Goal: Task Accomplishment & Management: Complete application form

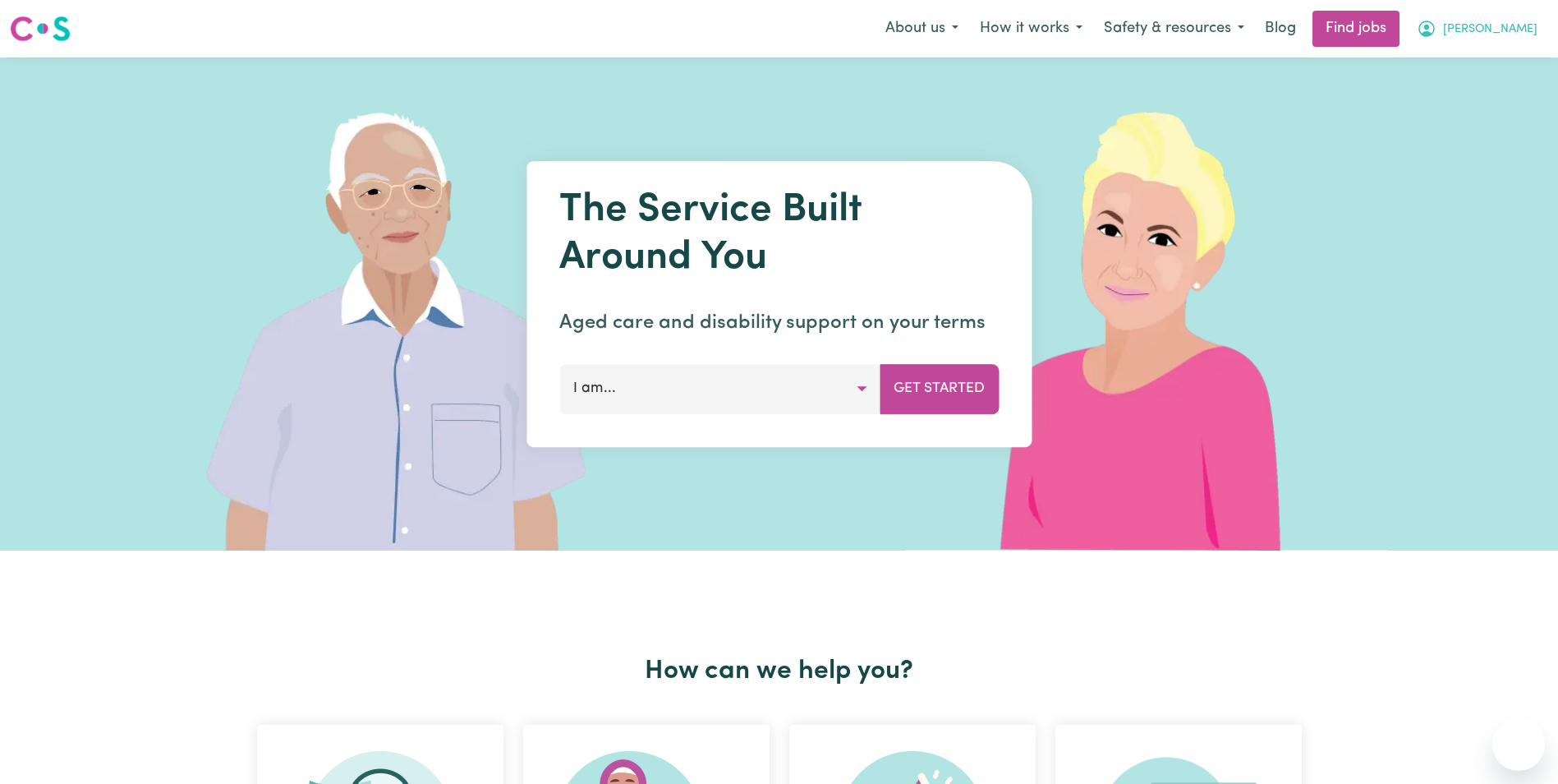
click at [1528, 29] on span "[PERSON_NAME]" at bounding box center [1490, 29] width 95 height 18
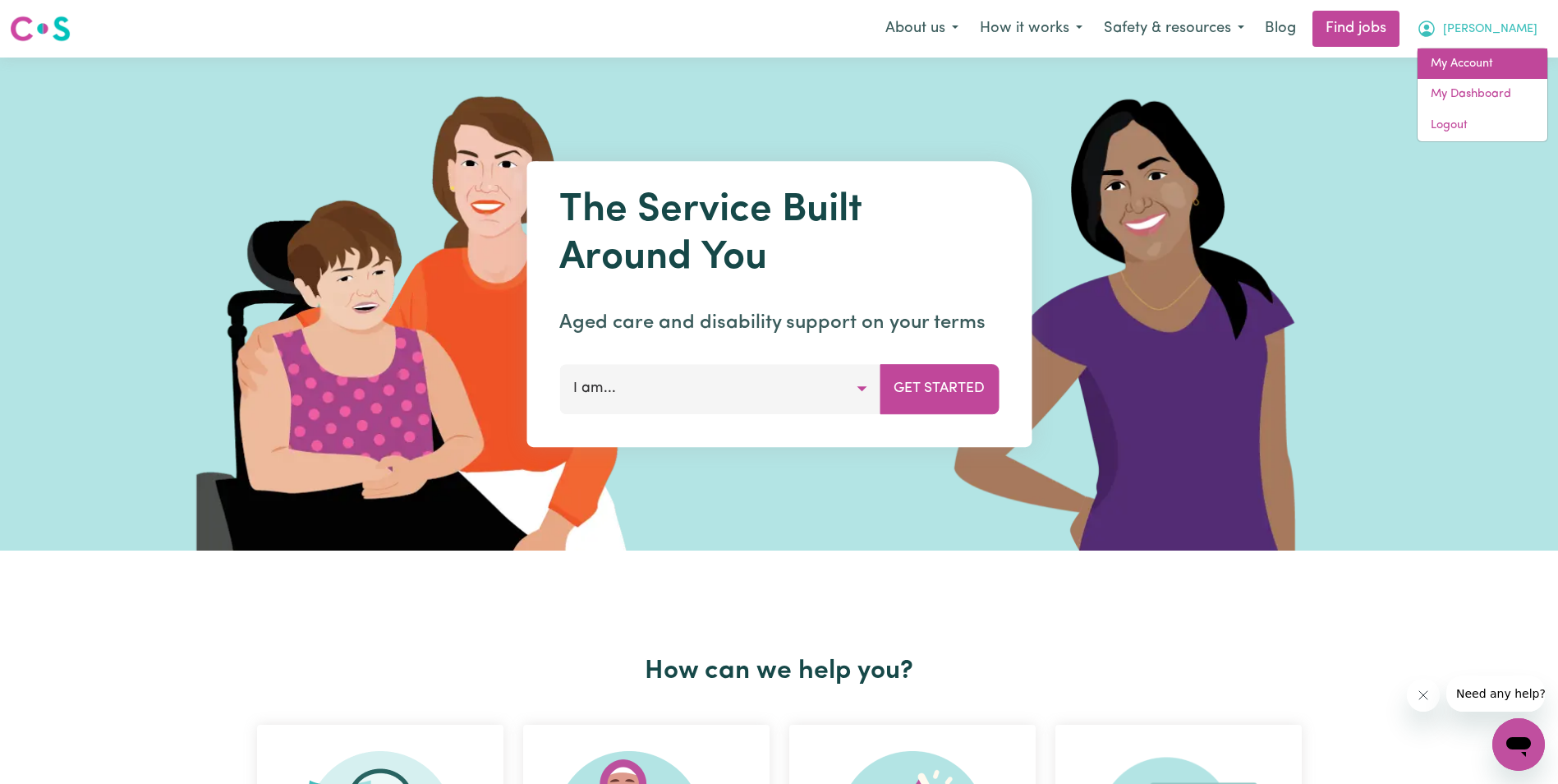
click at [1479, 63] on link "My Account" at bounding box center [1482, 63] width 129 height 31
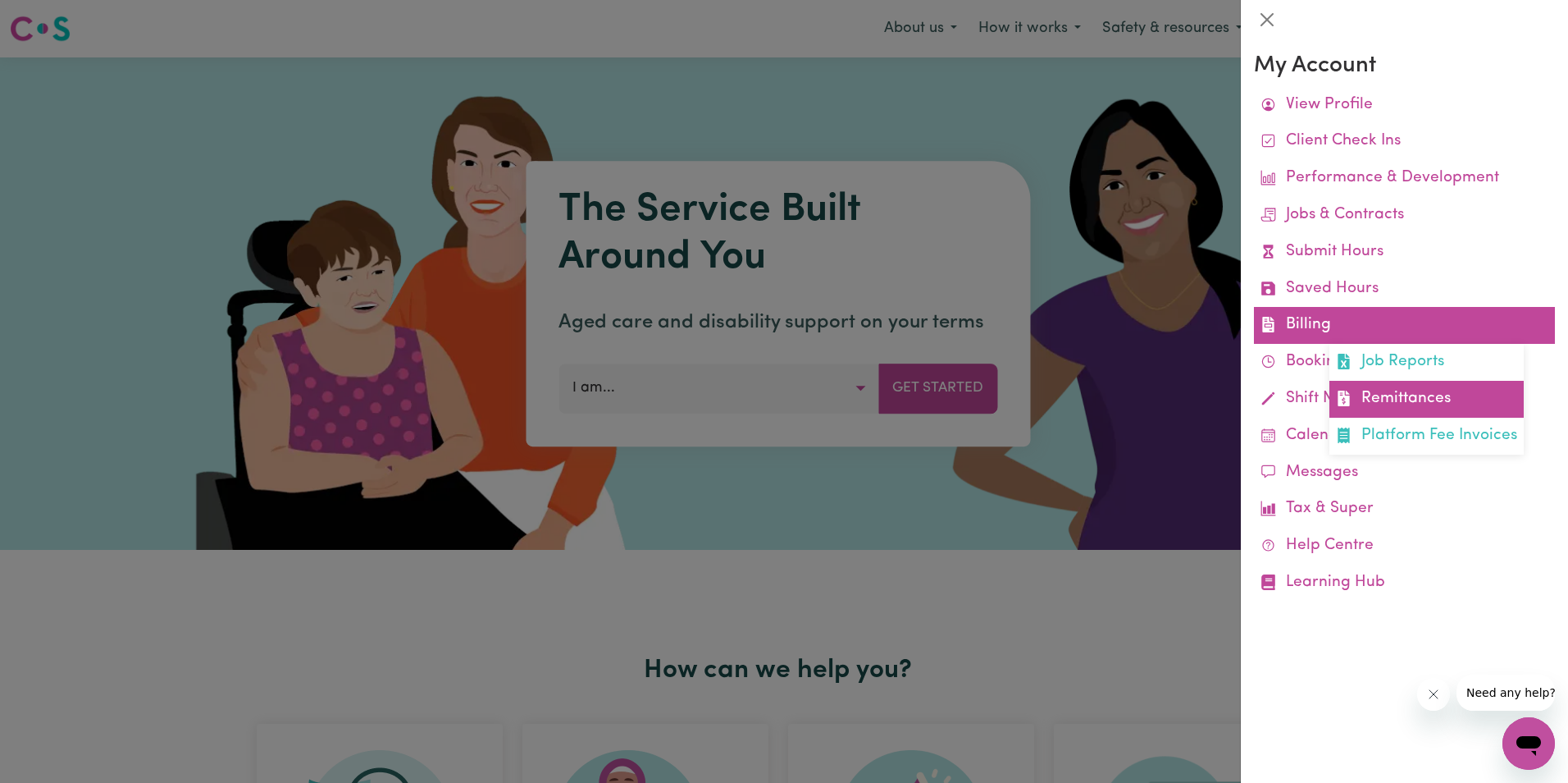
click at [1404, 399] on link "Remittances" at bounding box center [1426, 400] width 194 height 37
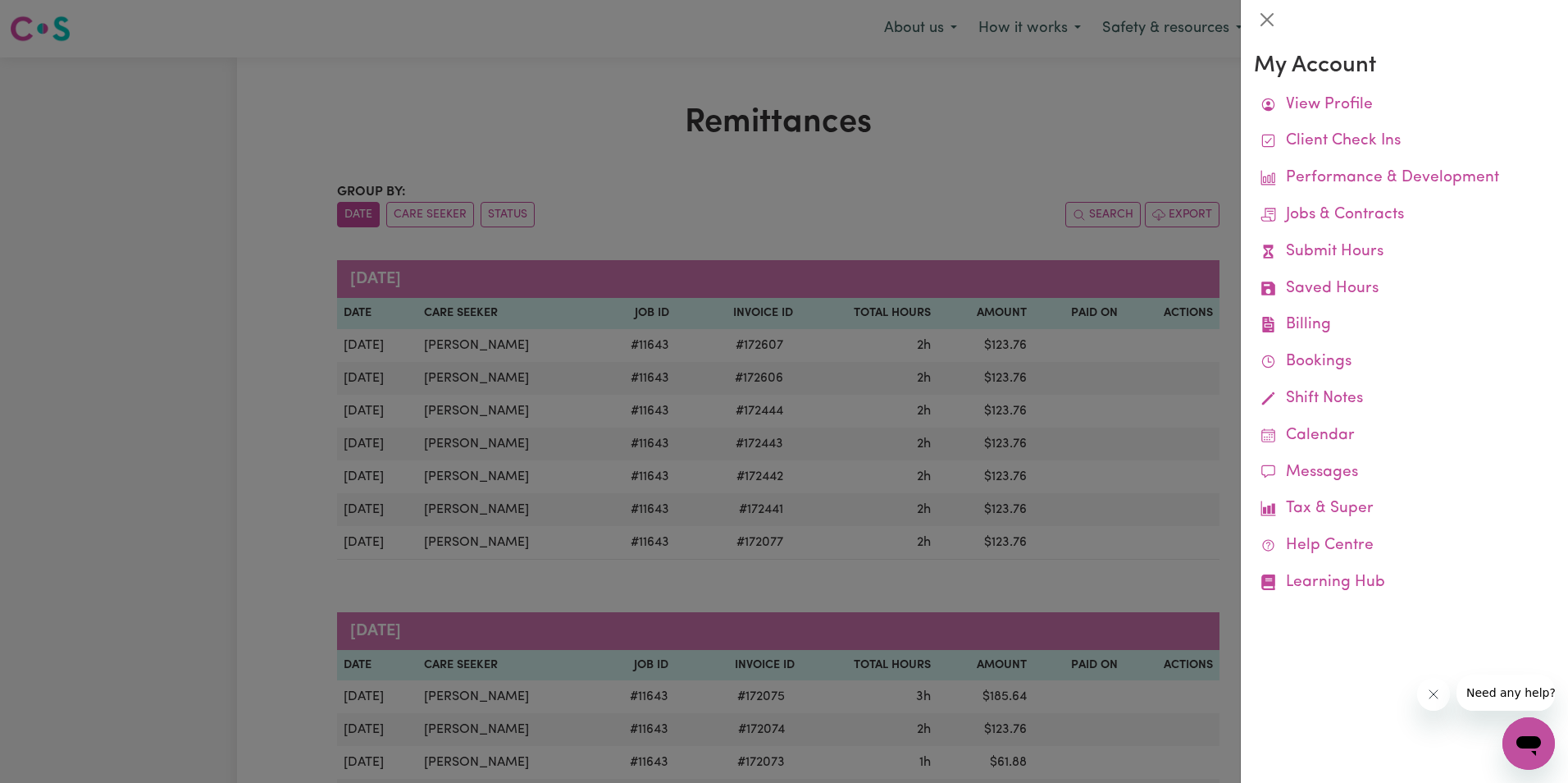
click at [574, 134] on div at bounding box center [784, 391] width 1568 height 783
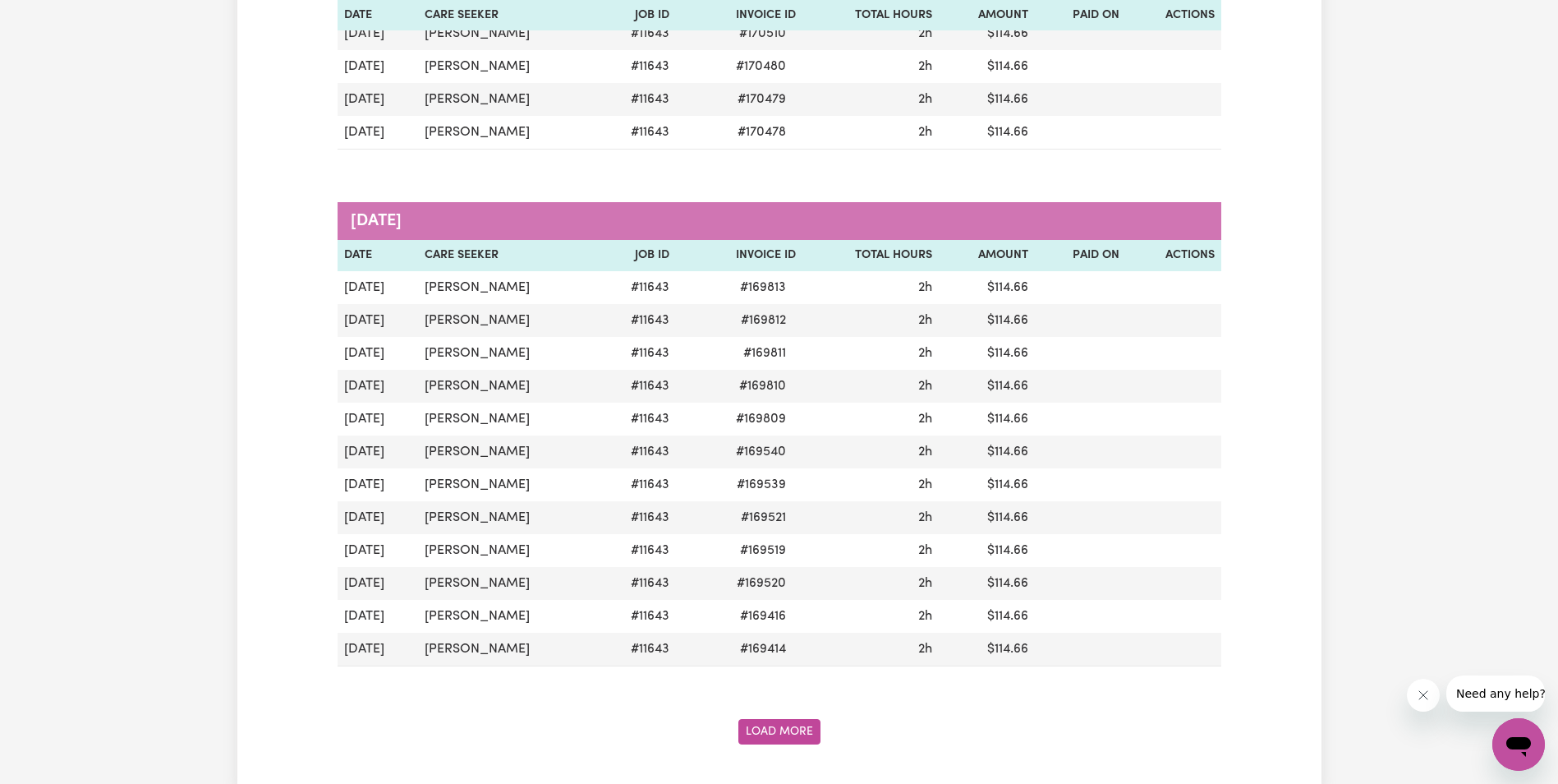
scroll to position [1807, 0]
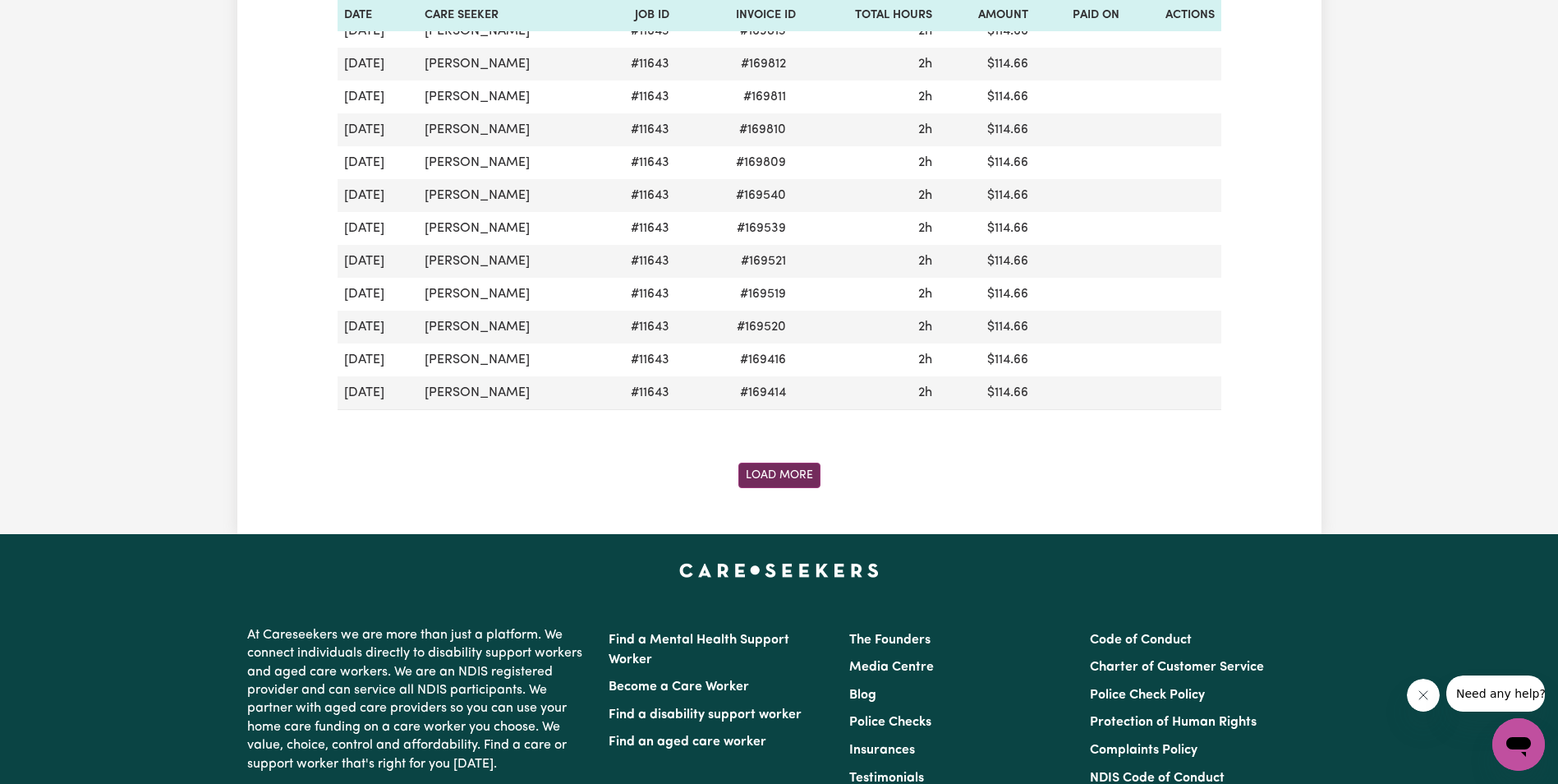
click at [771, 474] on button "Load More" at bounding box center [779, 475] width 82 height 25
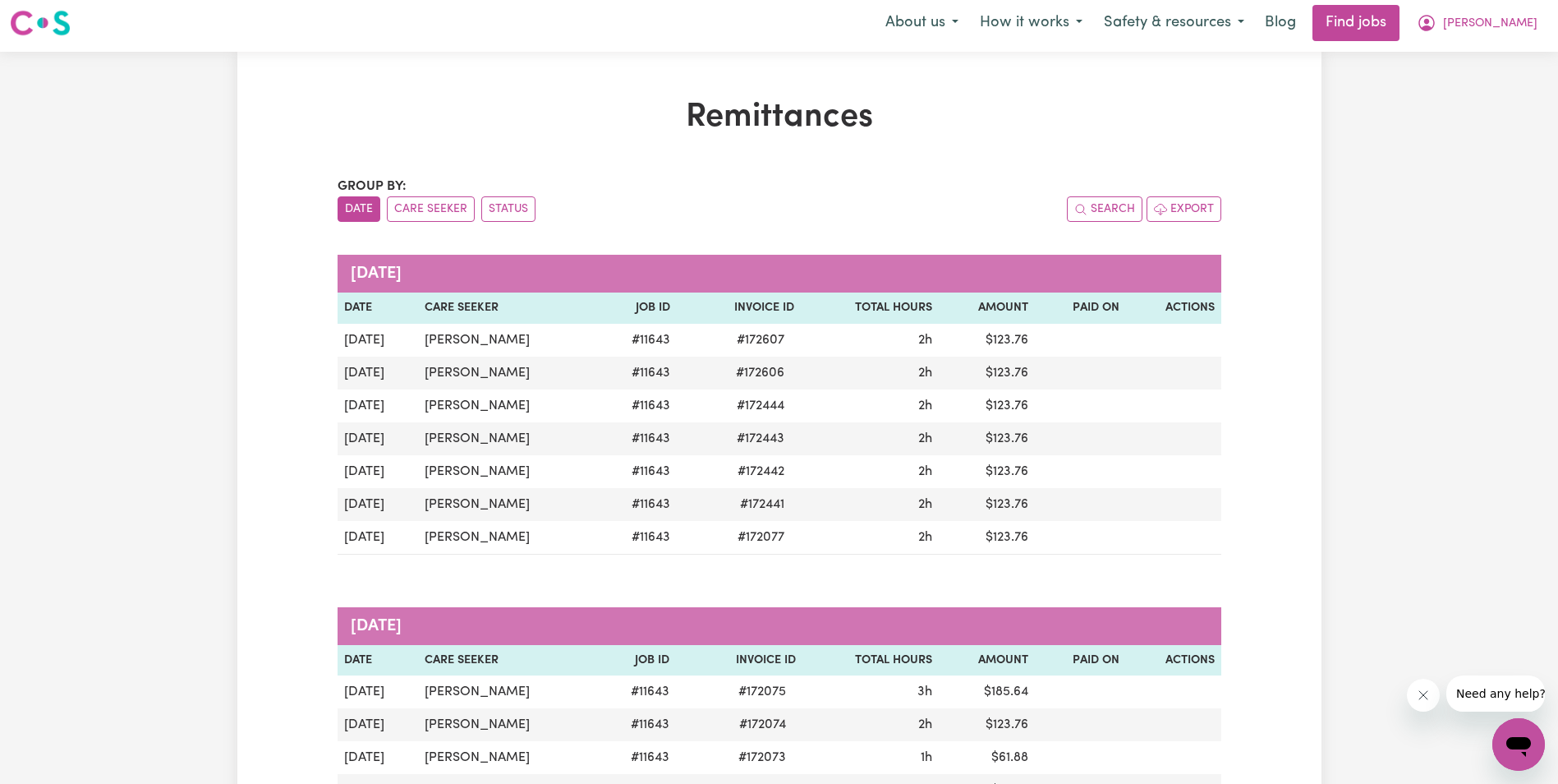
scroll to position [0, 0]
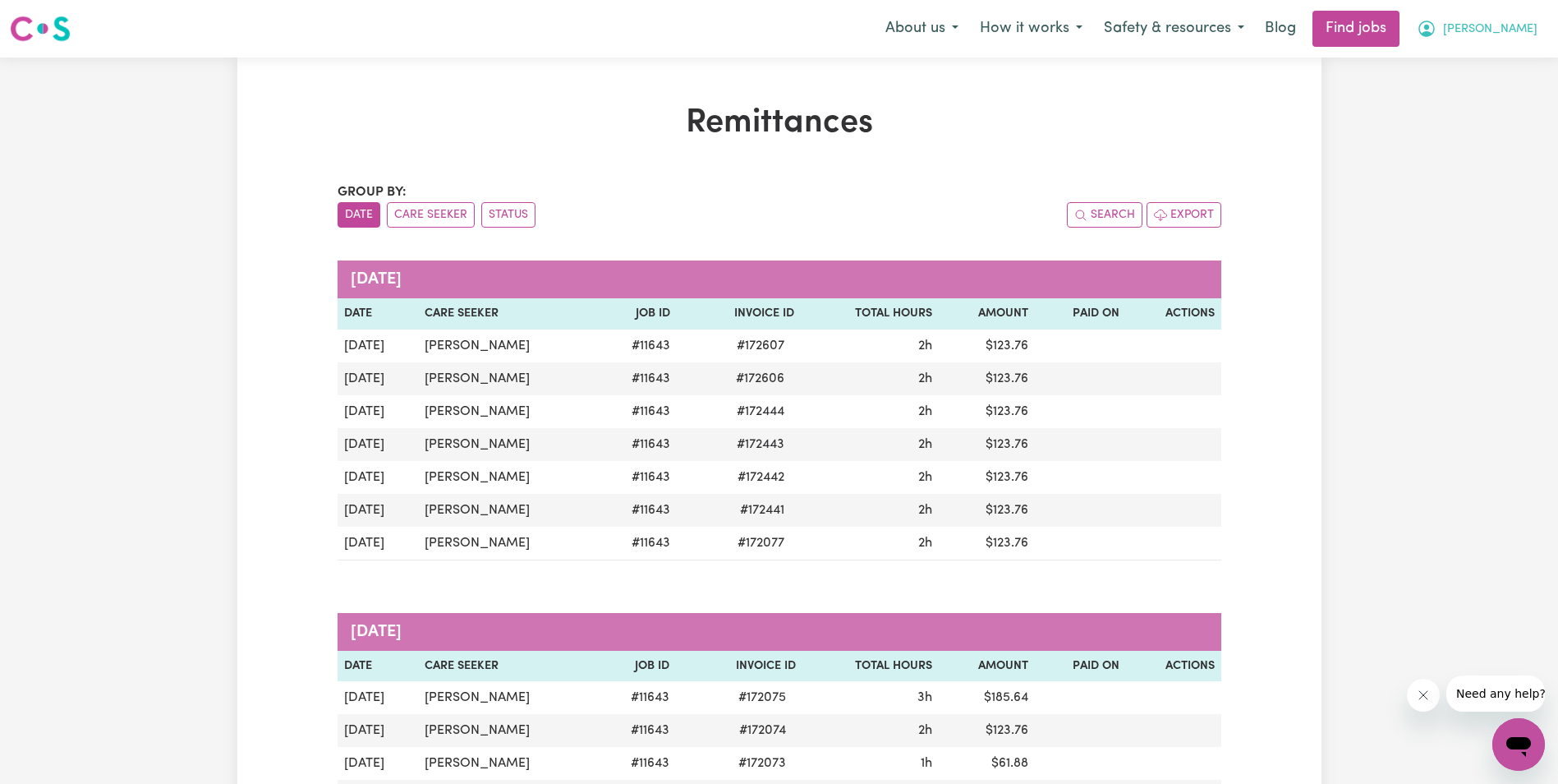
click at [1522, 28] on span "[PERSON_NAME]" at bounding box center [1490, 29] width 95 height 18
click at [1471, 56] on link "My Account" at bounding box center [1482, 63] width 129 height 31
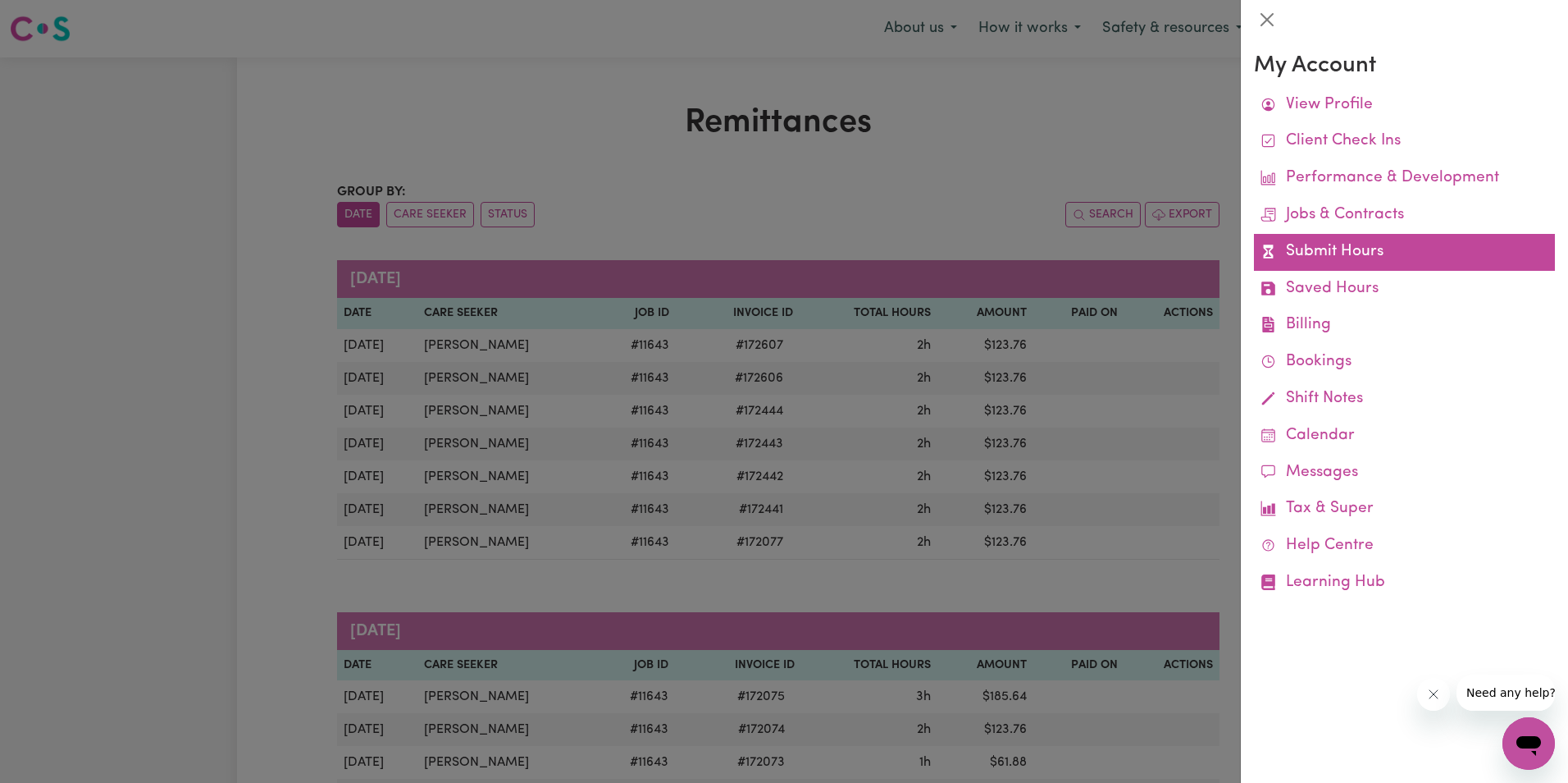
click at [1357, 251] on link "Submit Hours" at bounding box center [1404, 253] width 301 height 37
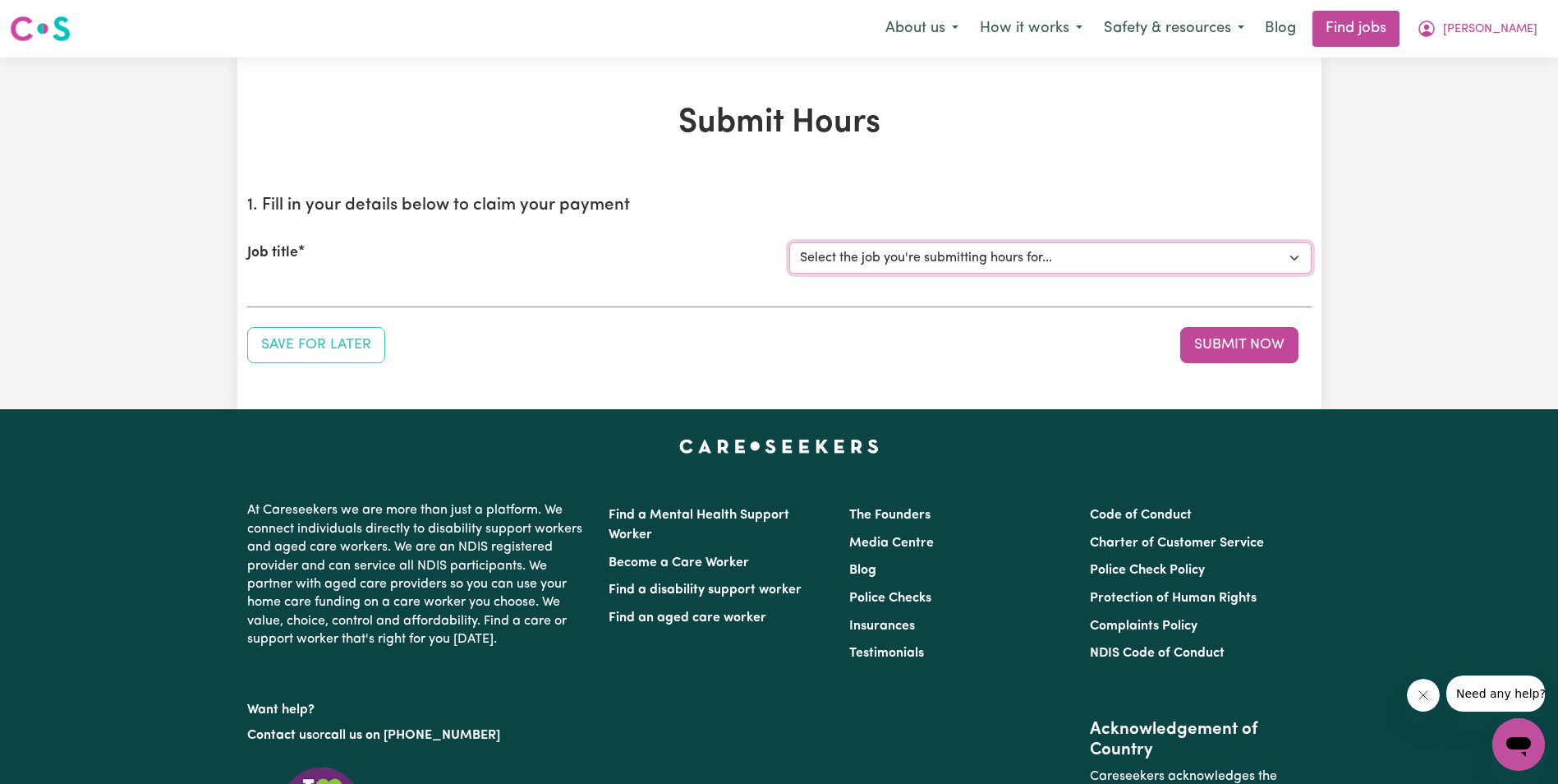
drag, startPoint x: 1030, startPoint y: 263, endPoint x: 1062, endPoint y: 267, distance: 32.2
click at [1030, 263] on select "Select the job you're submitting hours for... [[PERSON_NAME]] Support Worker in…" at bounding box center [1051, 258] width 523 height 31
select select "11643"
click at [789, 243] on select "Select the job you're submitting hours for... [[PERSON_NAME]] Support Worker in…" at bounding box center [1051, 258] width 523 height 31
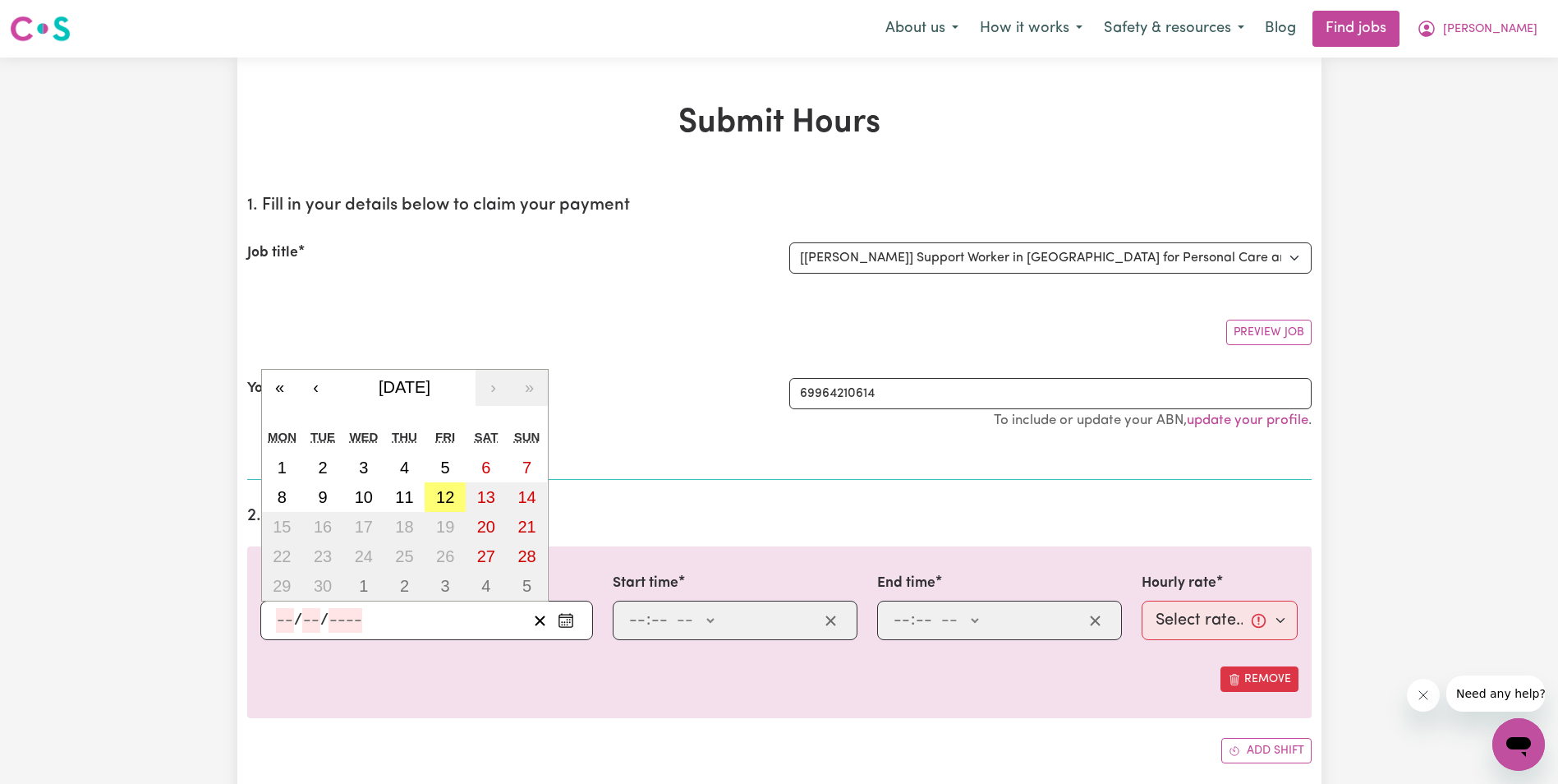
click at [279, 616] on input "number" at bounding box center [284, 620] width 18 height 25
click at [285, 494] on abbr "8" at bounding box center [282, 496] width 9 height 18
type input "[DATE]"
type input "8"
type input "9"
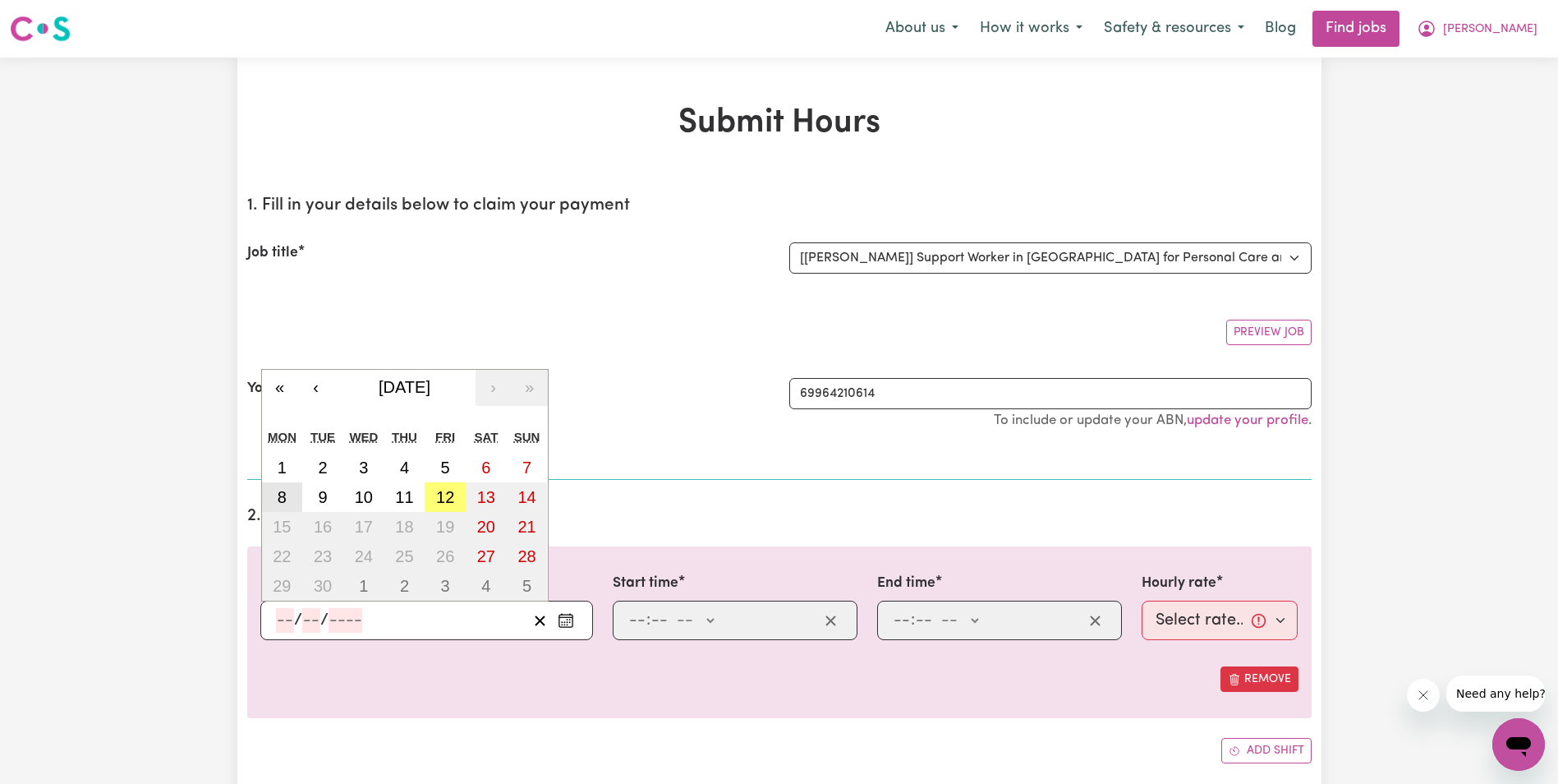
type input "2025"
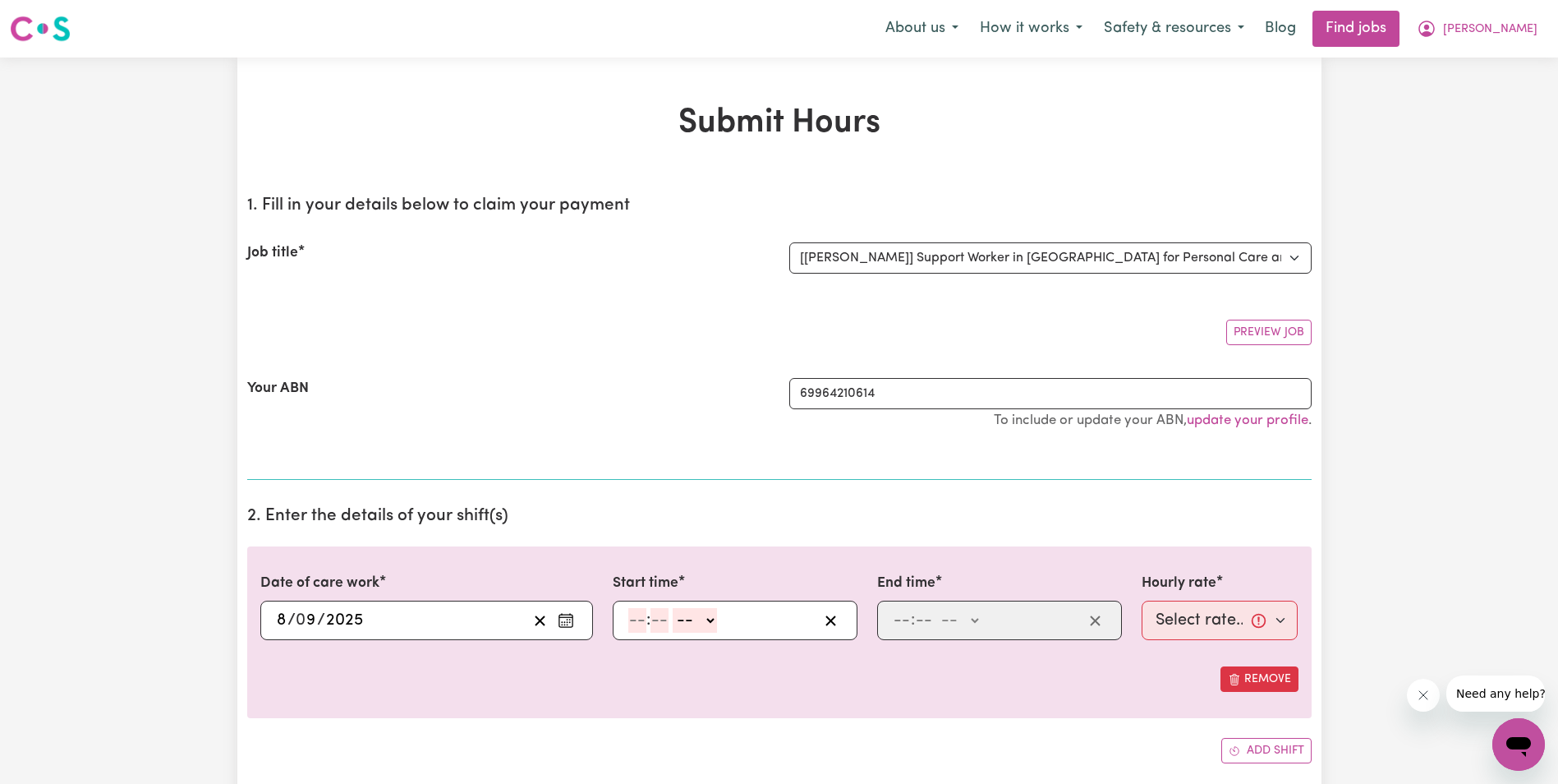
click at [635, 622] on input "number" at bounding box center [637, 620] width 18 height 25
type input "8"
type input "30"
click at [712, 624] on select "-- AM PM" at bounding box center [691, 620] width 44 height 25
select select "am"
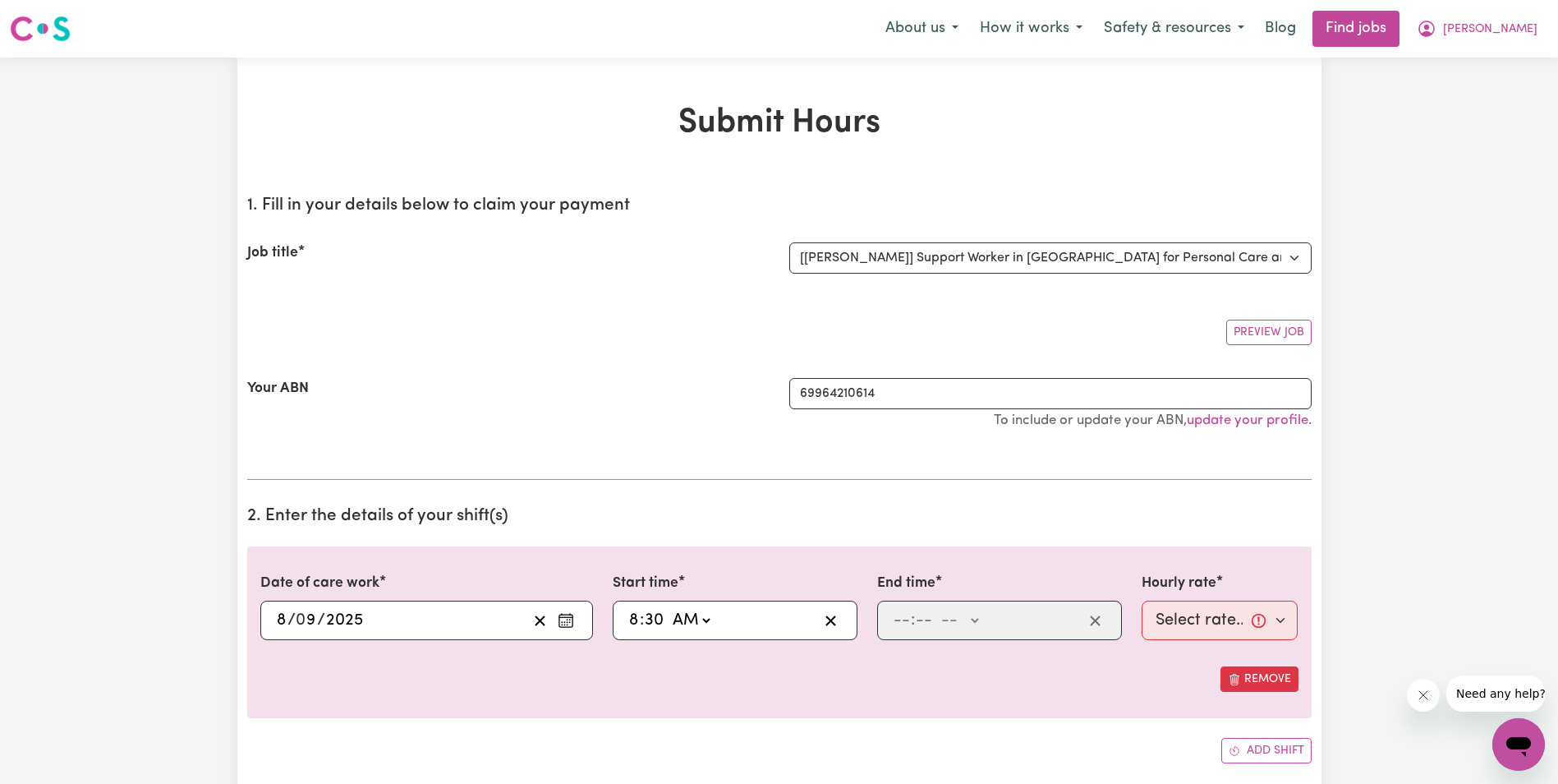
click at [669, 608] on select "-- AM PM" at bounding box center [691, 620] width 44 height 25
type input "08:30"
click at [896, 620] on input "number" at bounding box center [902, 620] width 18 height 25
type input "10"
type input "30"
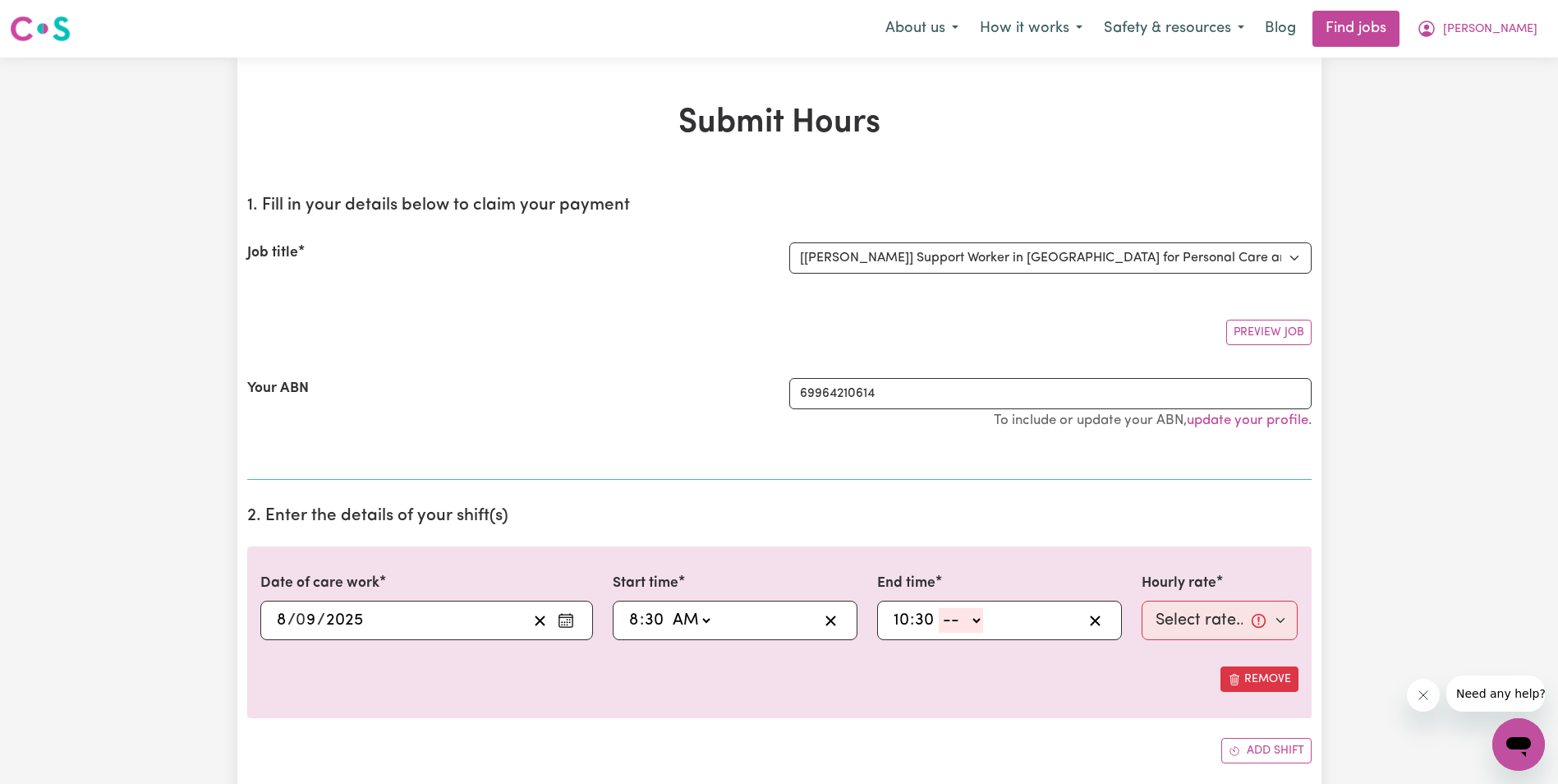
click at [982, 619] on select "-- AM PM" at bounding box center [961, 620] width 44 height 25
select select "am"
click at [939, 608] on select "-- AM PM" at bounding box center [961, 620] width 44 height 25
type input "10:30"
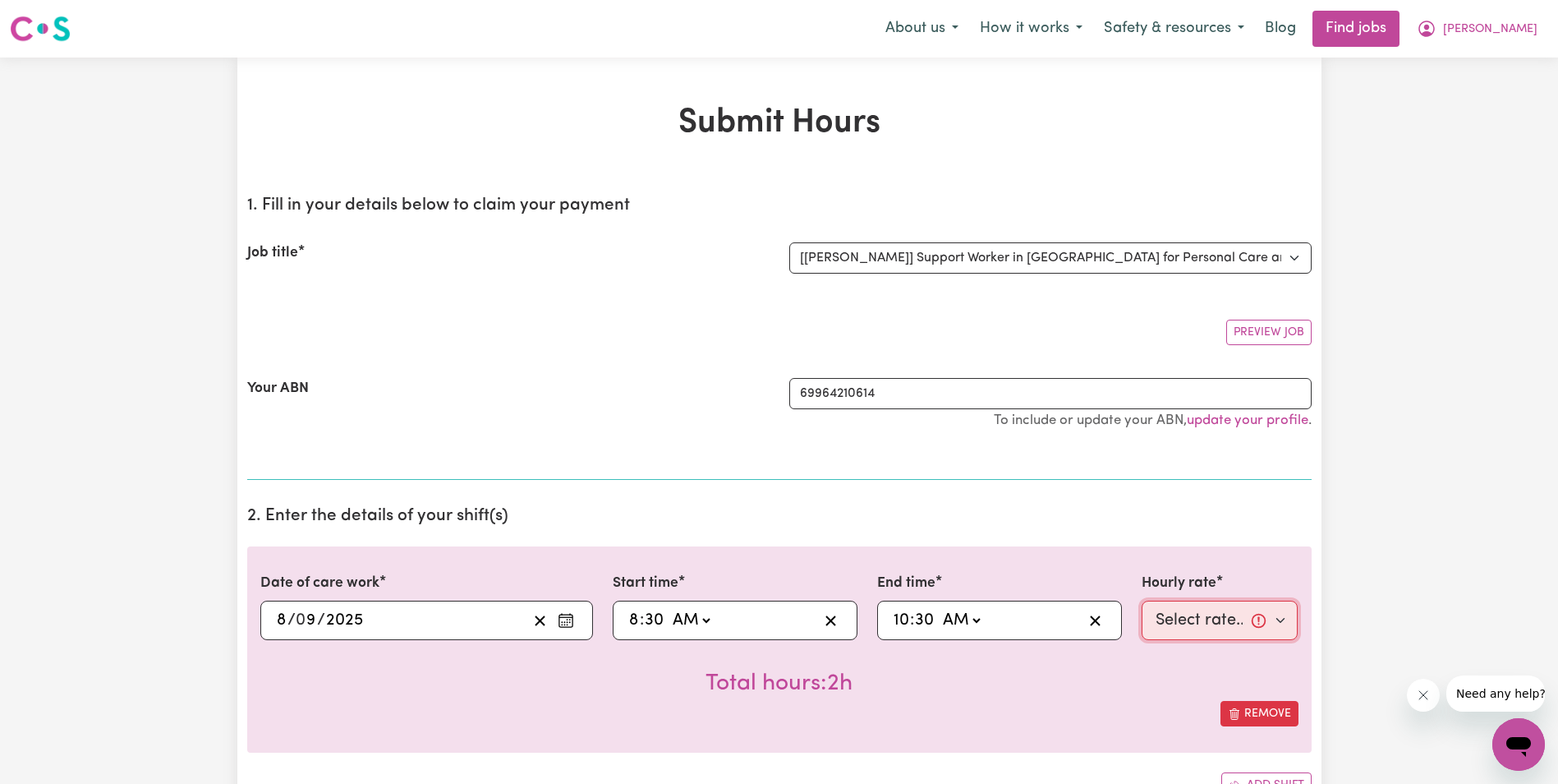
click at [1213, 615] on select "Select rate... $68.00 (Weekday) $68.00 ([DATE]) $68.00 ([DATE])" at bounding box center [1221, 620] width 157 height 40
select select "68-Weekday"
click at [1142, 600] on select "Select rate... $68.00 (Weekday) $68.00 ([DATE]) $68.00 ([DATE])" at bounding box center [1221, 620] width 157 height 40
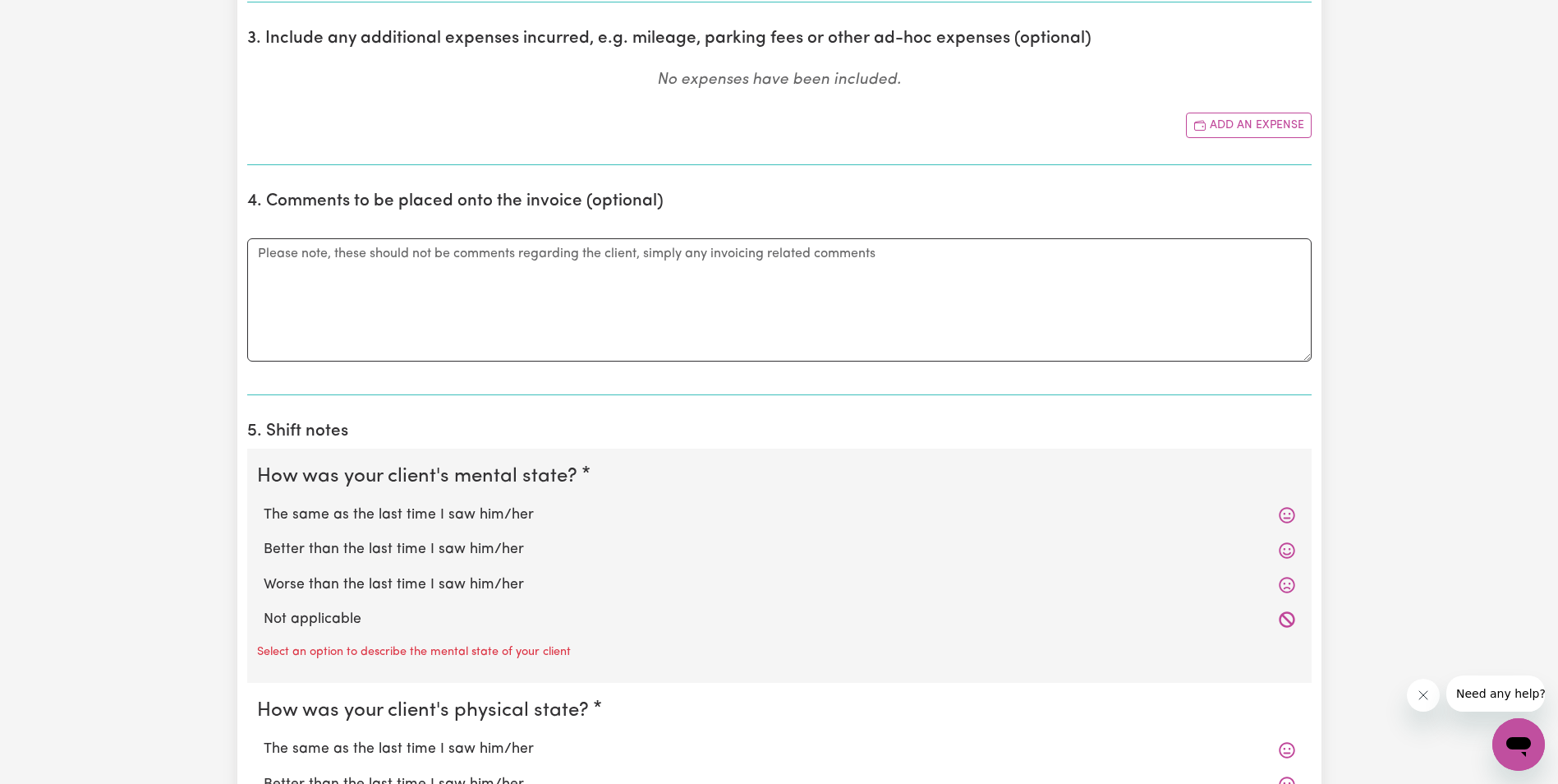
scroll to position [1068, 0]
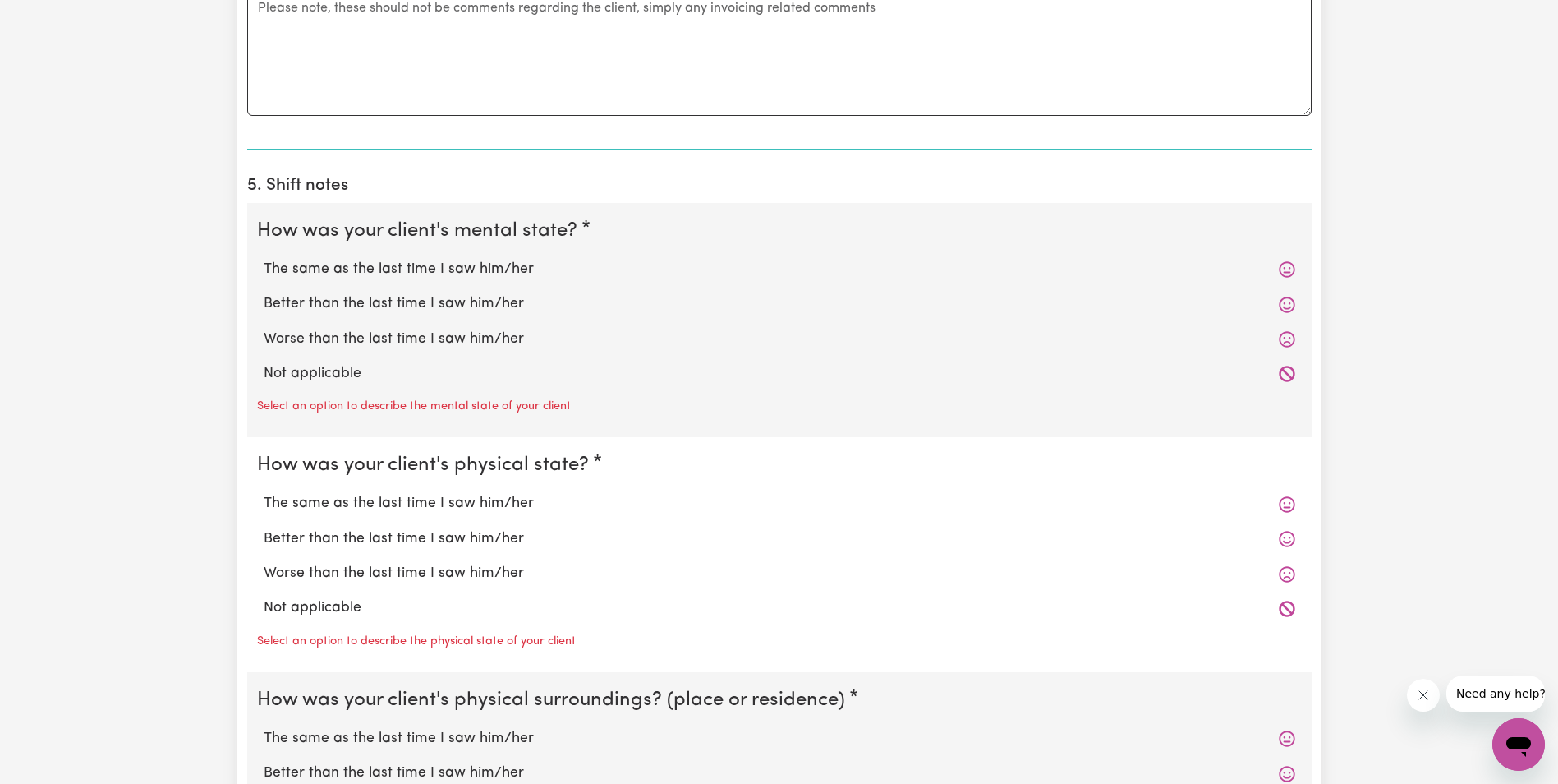
click at [460, 257] on div "The same as the last time I saw him/her" at bounding box center [779, 269] width 1045 height 35
click at [460, 269] on label "The same as the last time I saw him/her" at bounding box center [780, 269] width 1032 height 21
click at [264, 259] on input "The same as the last time I saw him/her" at bounding box center [263, 258] width 1 height 1
radio input "true"
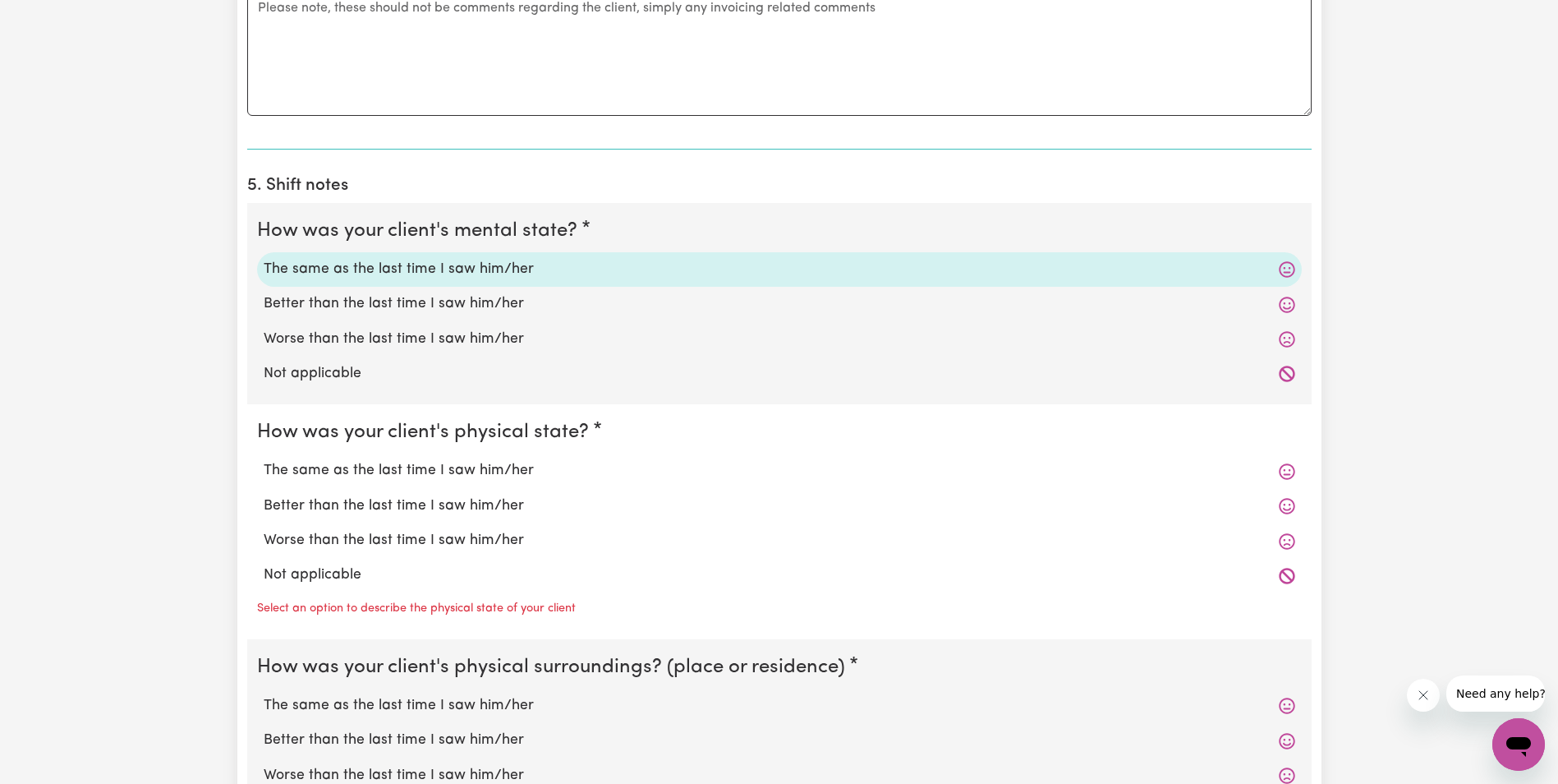
click at [466, 474] on label "The same as the last time I saw him/her" at bounding box center [780, 470] width 1032 height 21
click at [264, 460] on input "The same as the last time I saw him/her" at bounding box center [263, 459] width 1 height 1
radio input "true"
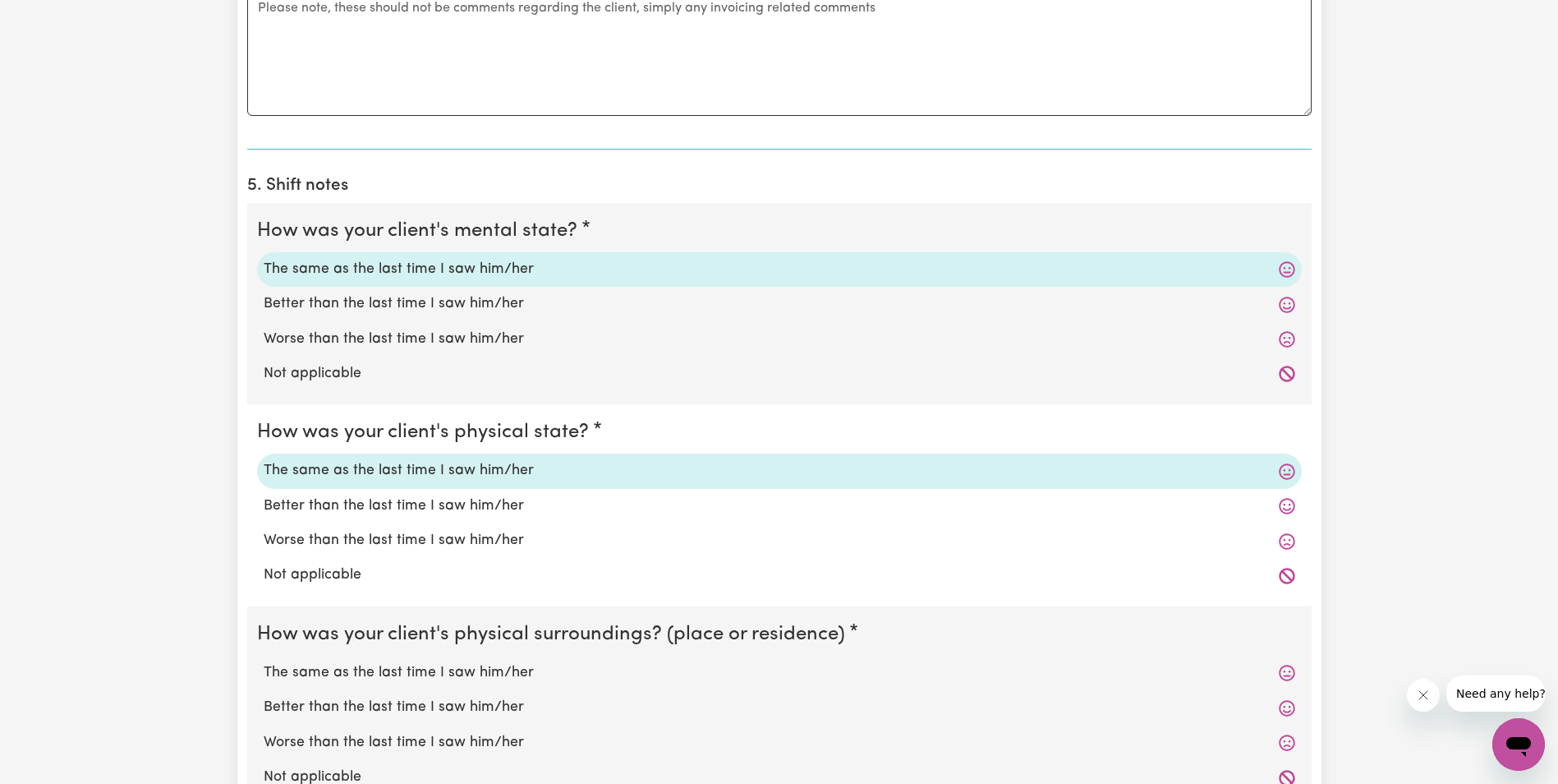
click at [454, 677] on label "The same as the last time I saw him/her" at bounding box center [780, 672] width 1032 height 21
click at [264, 662] on input "The same as the last time I saw him/her" at bounding box center [263, 661] width 1 height 1
radio input "true"
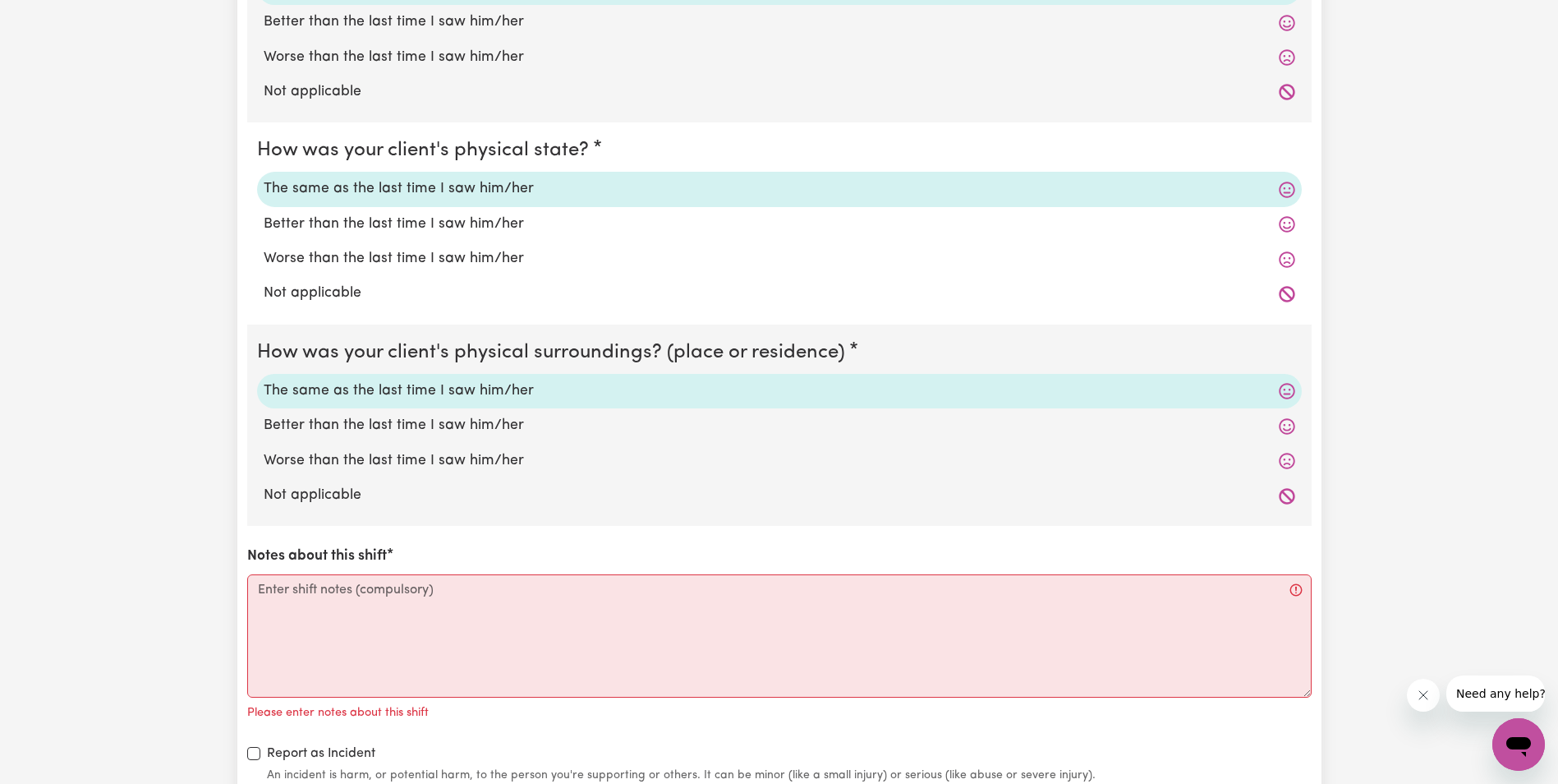
scroll to position [1396, 0]
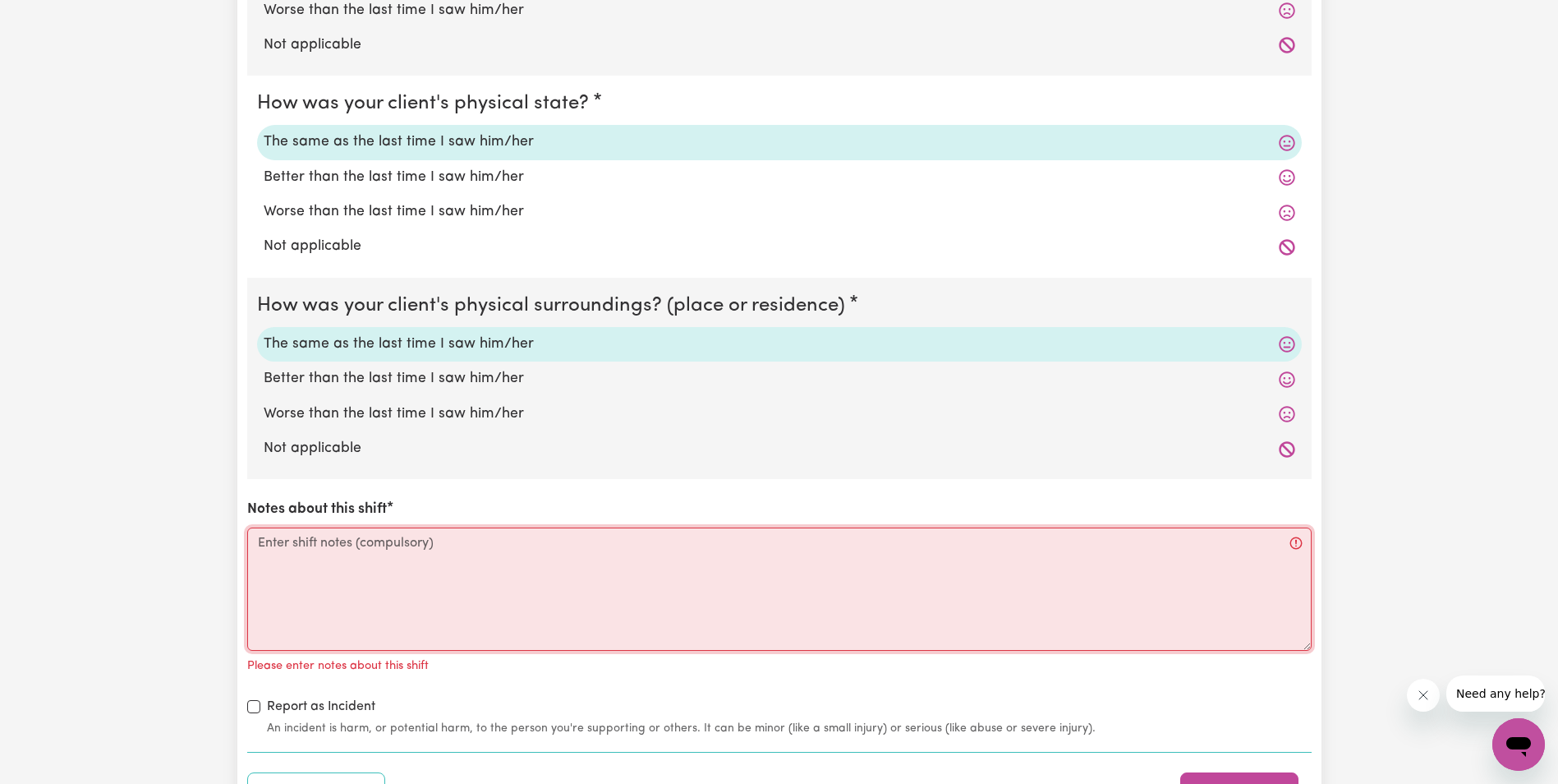
click at [379, 563] on textarea "Notes about this shift" at bounding box center [779, 589] width 1065 height 123
click at [553, 623] on textarea "Notes about this shift" at bounding box center [779, 589] width 1065 height 123
paste textarea "[PERSON_NAME] was sitting outside in her Wheelchair in the sun with a jacket on…"
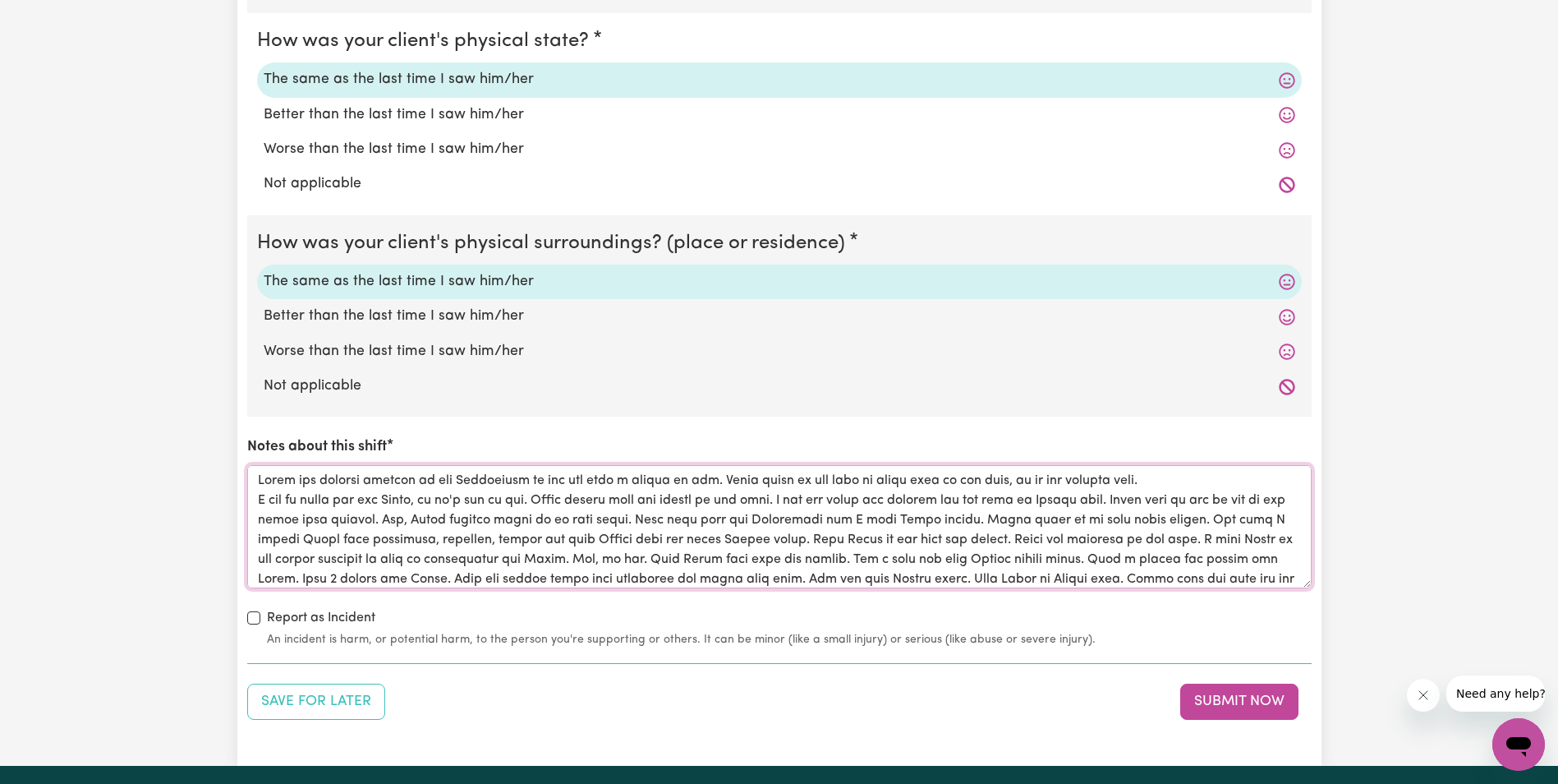
scroll to position [1478, 0]
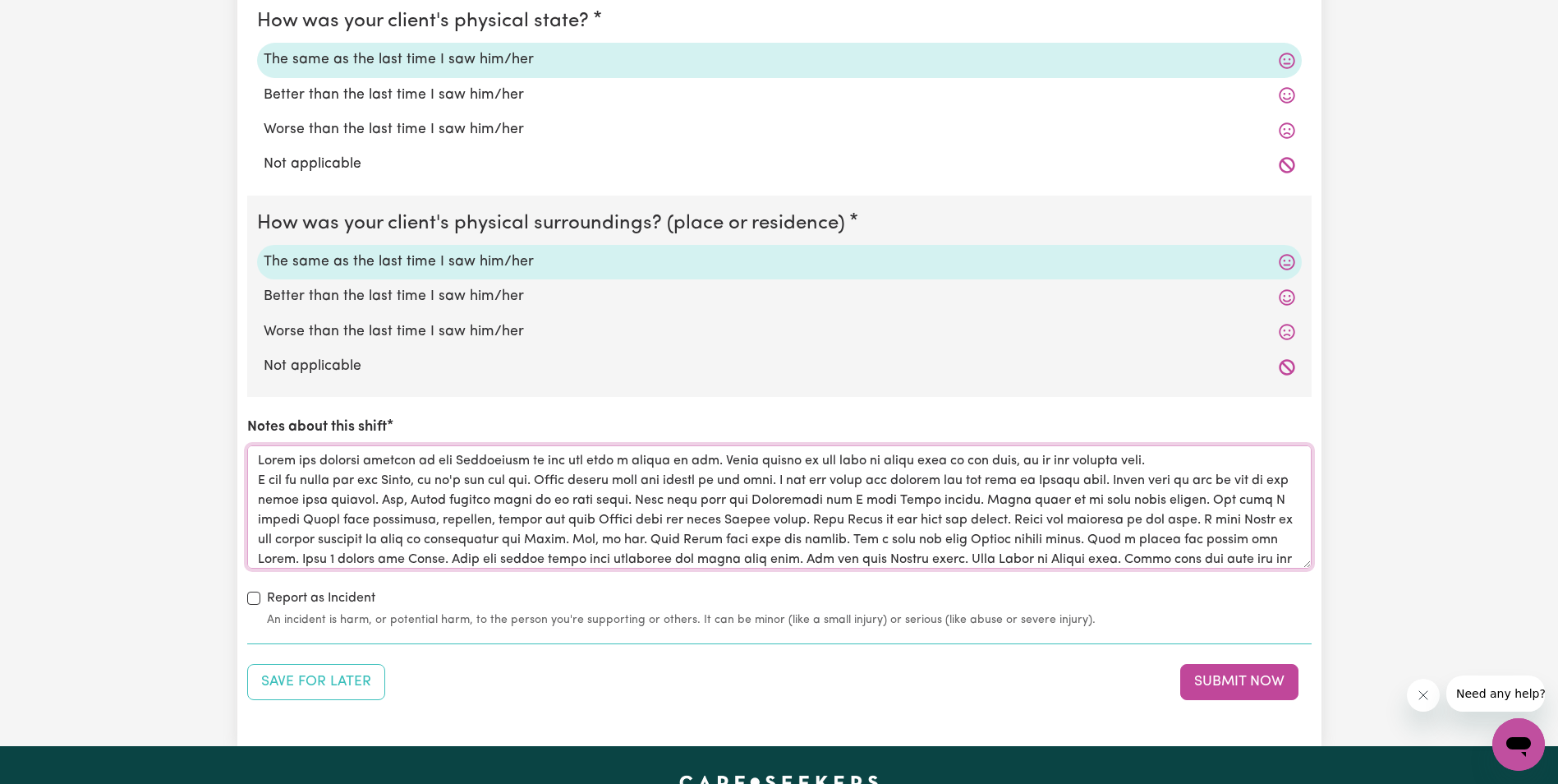
click at [783, 481] on textarea "Notes about this shift" at bounding box center [779, 507] width 1065 height 123
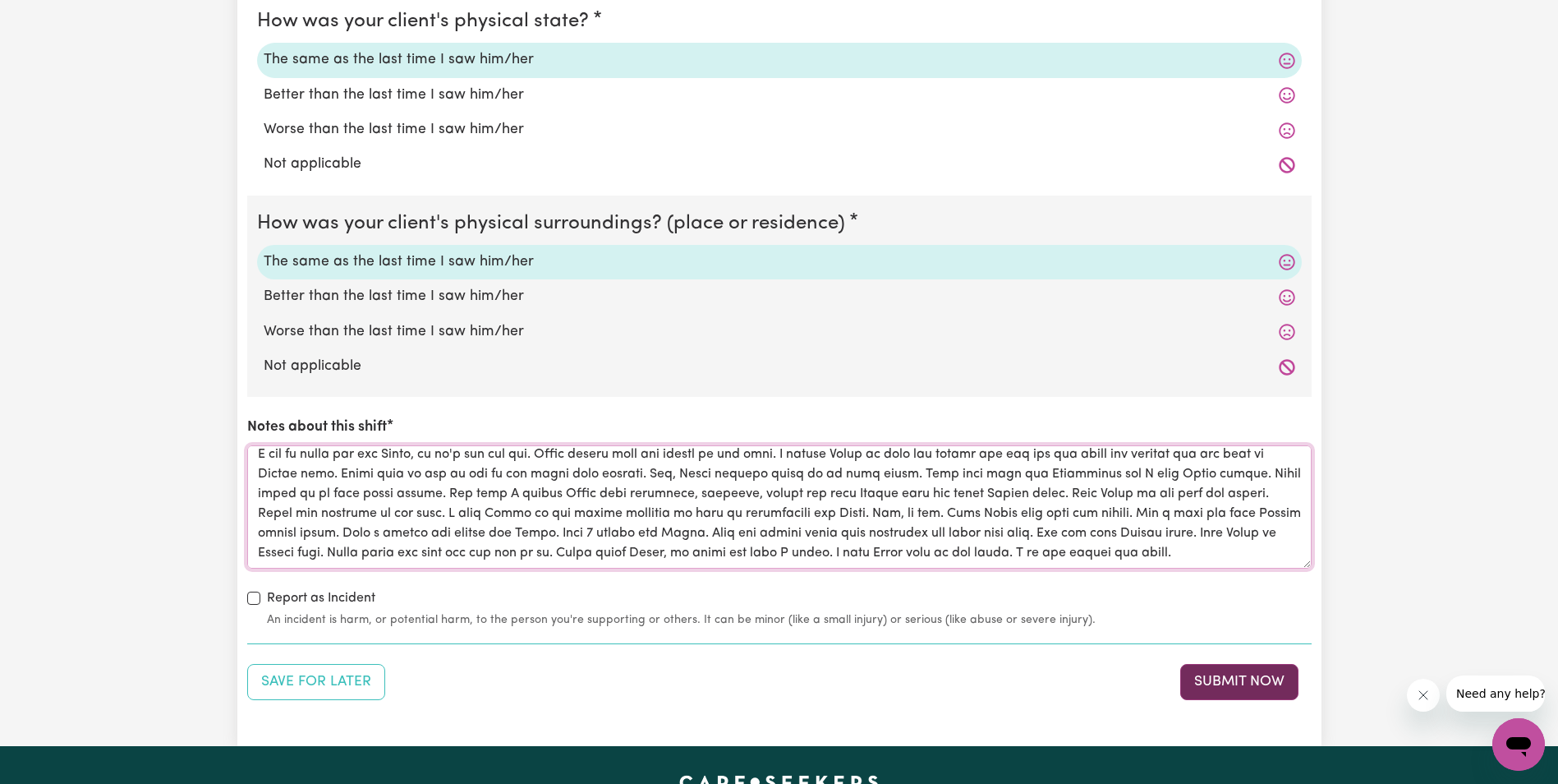
type textarea "[PERSON_NAME] was sitting outside in her Wheelchair in the sun with a jacket on…"
click at [1232, 683] on button "Submit Now" at bounding box center [1240, 682] width 118 height 36
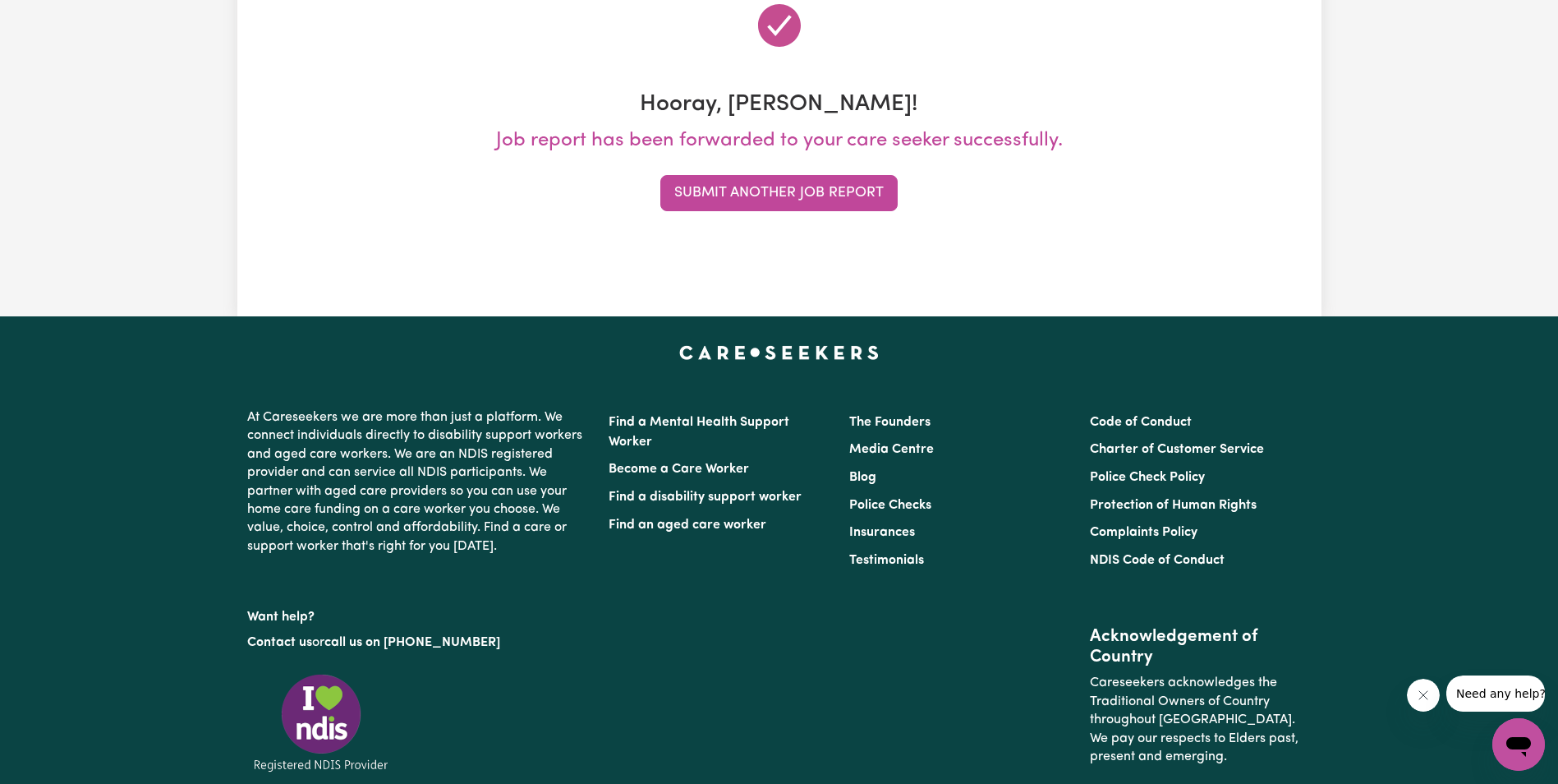
scroll to position [0, 0]
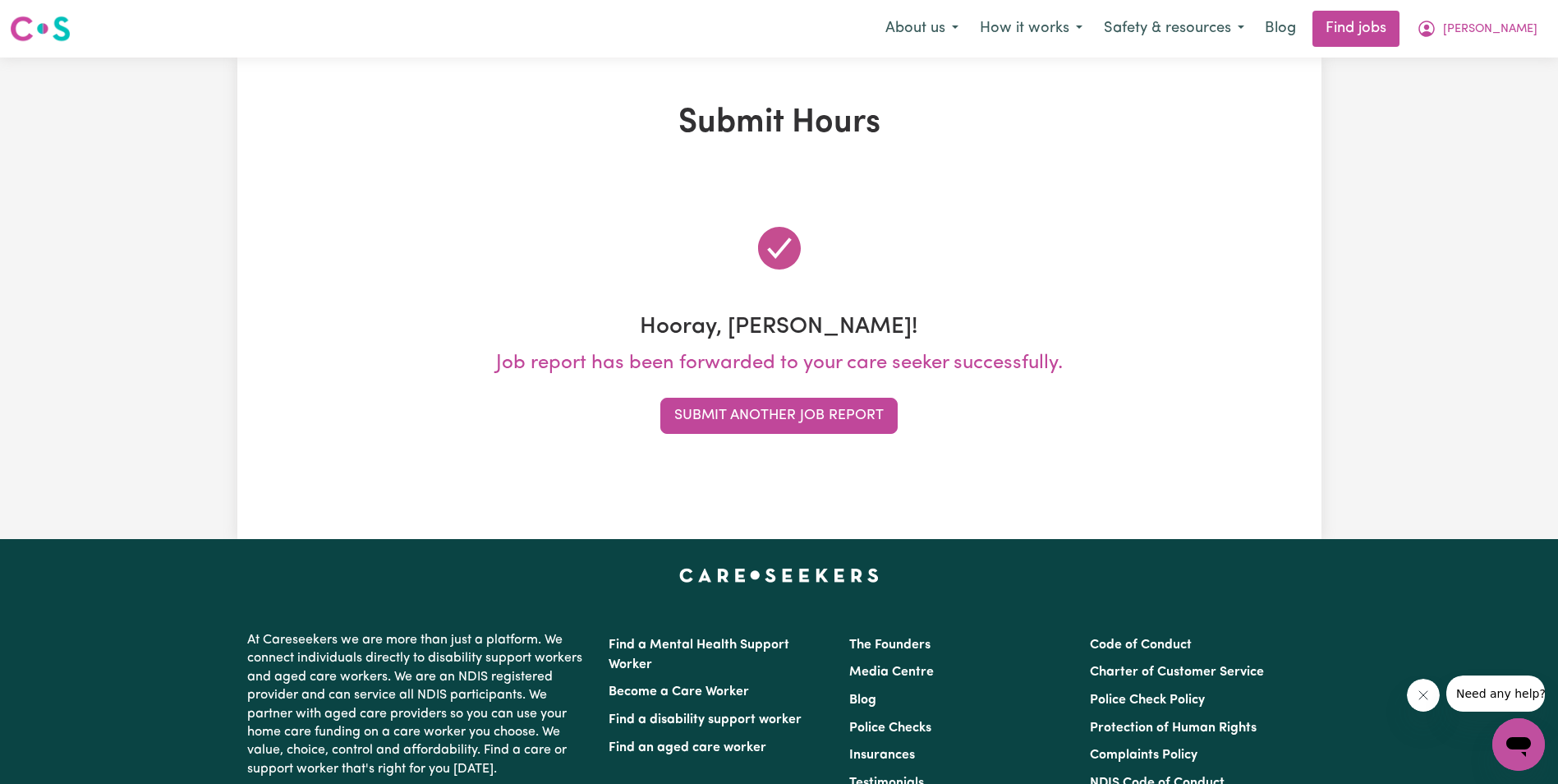
click at [1409, 311] on div "Submit Hours Hooray, [PERSON_NAME]! Job report has been forwarded to your care …" at bounding box center [779, 298] width 1558 height 481
click at [786, 417] on button "Submit Another Job Report" at bounding box center [779, 415] width 238 height 36
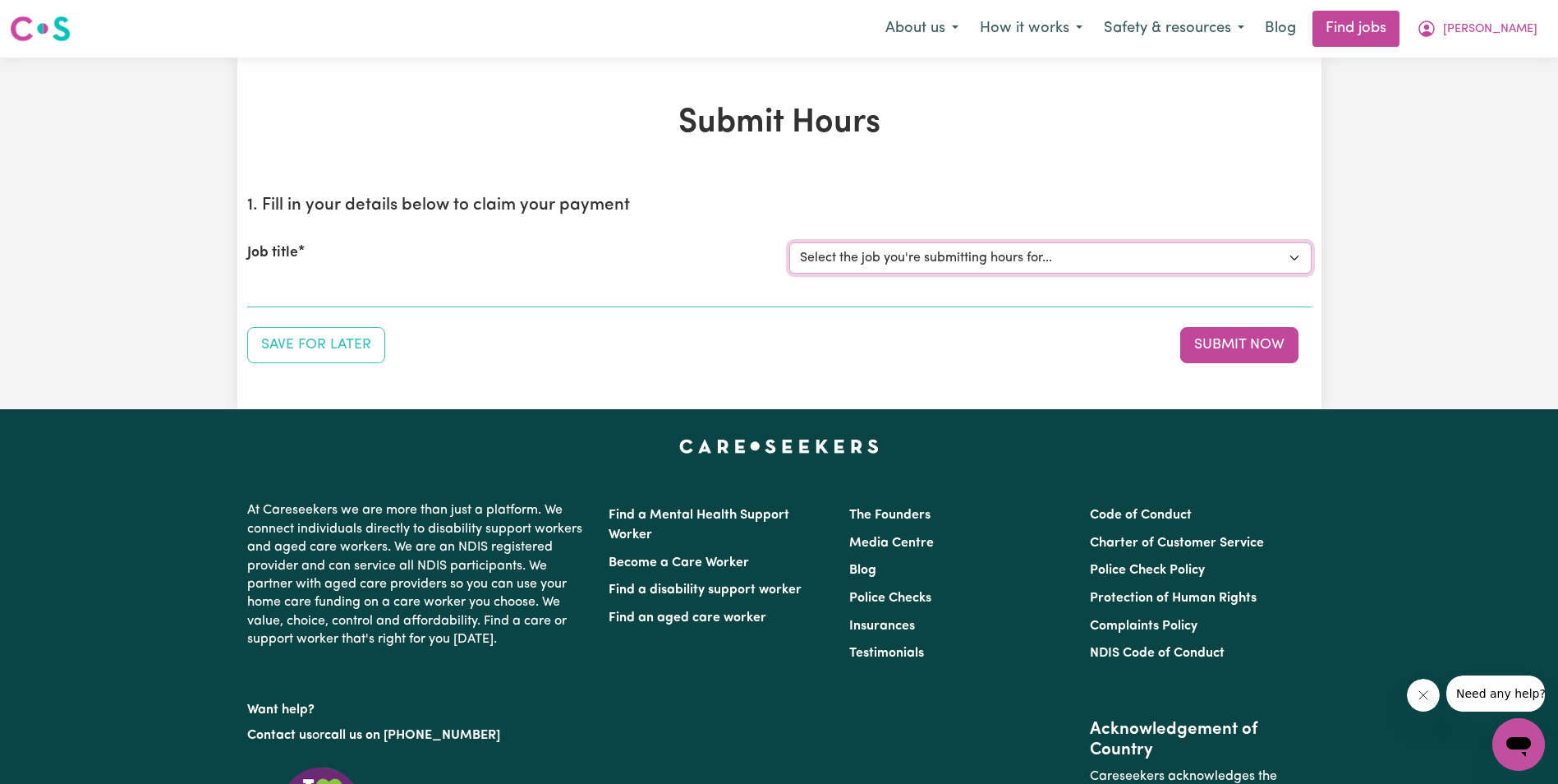
click at [922, 247] on select "Select the job you're submitting hours for... [[PERSON_NAME]] Support Worker in…" at bounding box center [1051, 258] width 523 height 31
select select "11643"
click at [789, 243] on select "Select the job you're submitting hours for... [[PERSON_NAME]] Support Worker in…" at bounding box center [1051, 258] width 523 height 31
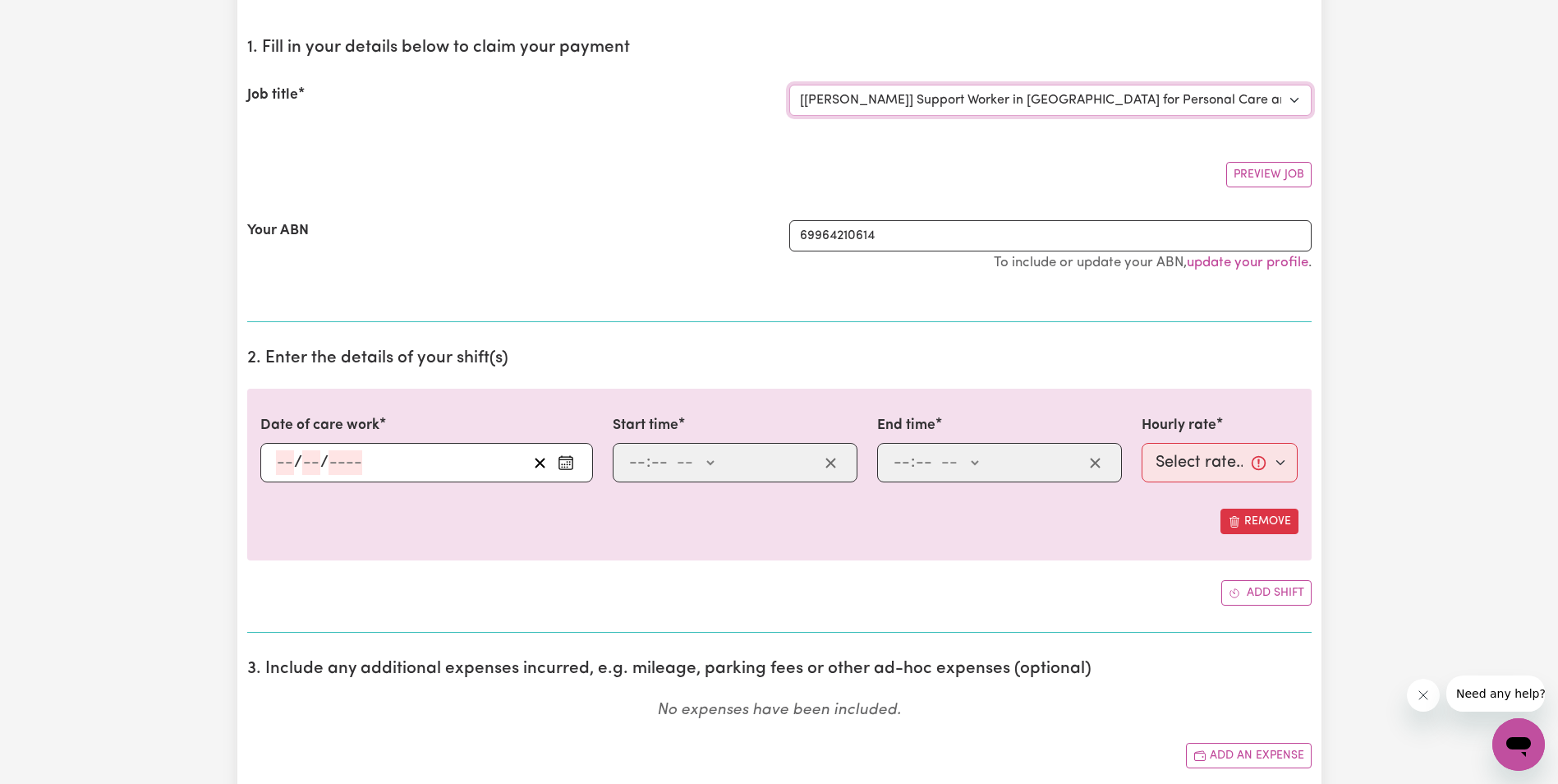
scroll to position [164, 0]
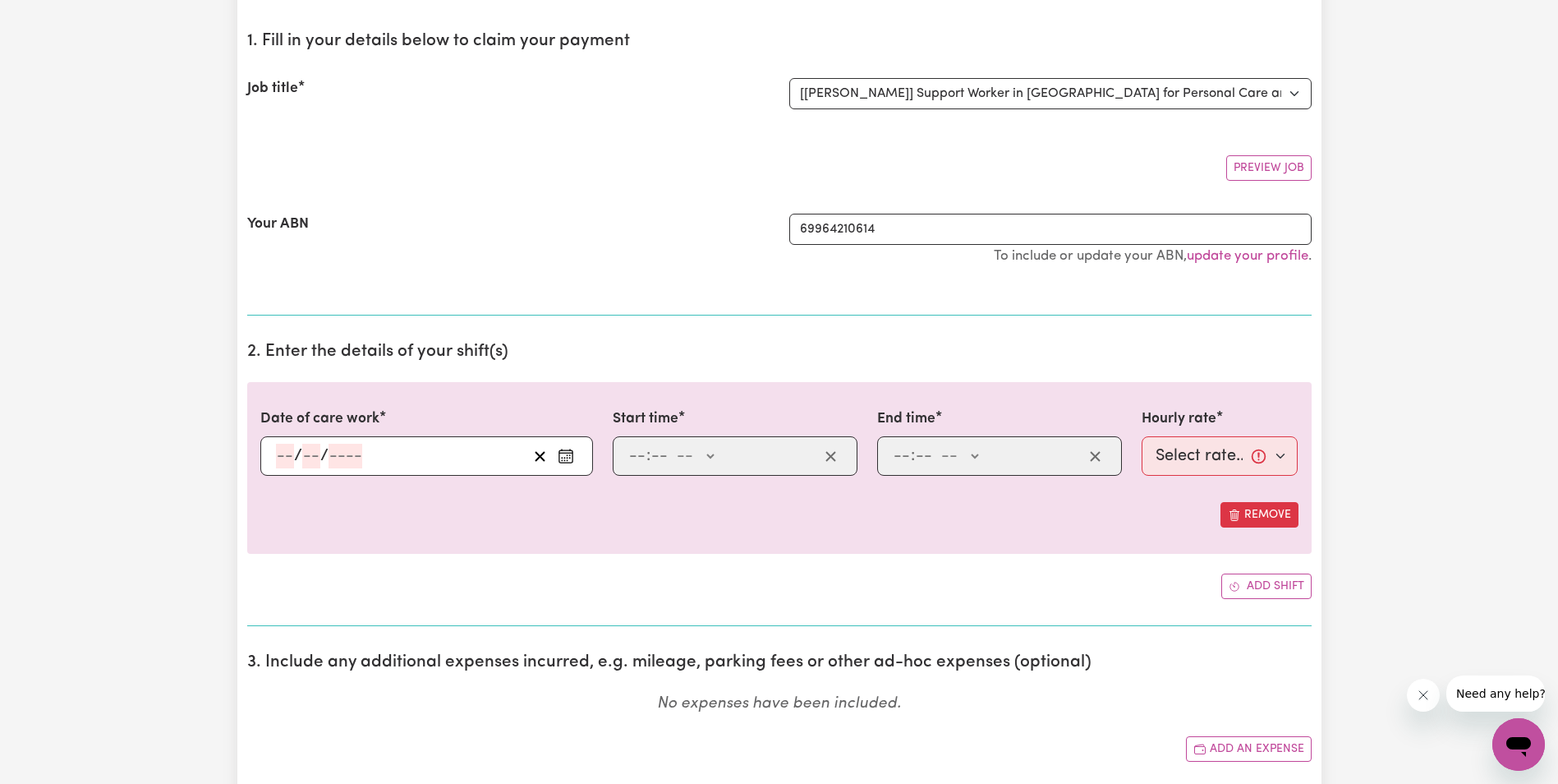
click at [274, 453] on div "/ /" at bounding box center [400, 455] width 253 height 25
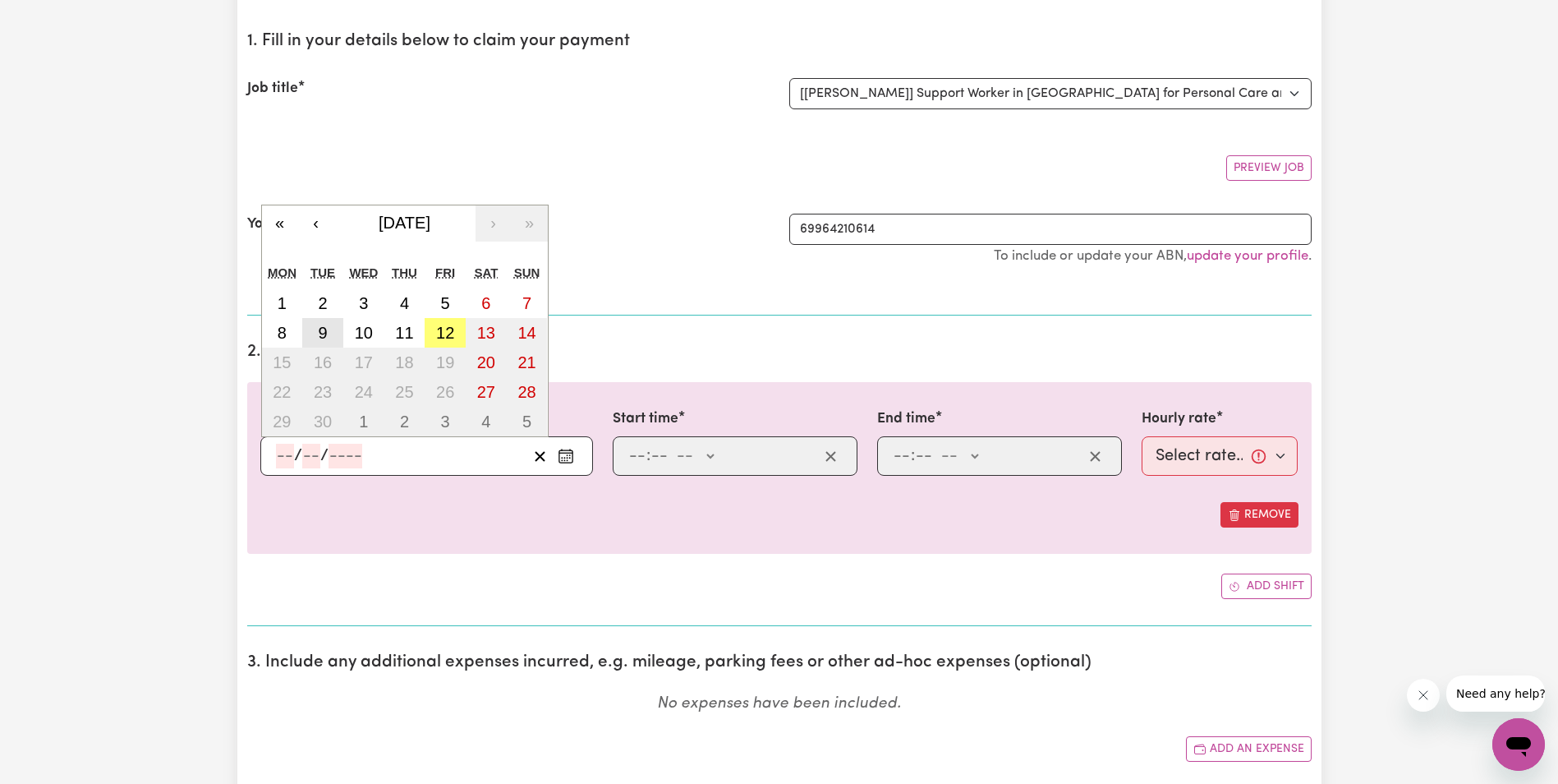
click at [321, 328] on abbr "9" at bounding box center [322, 332] width 9 height 18
type input "[DATE]"
type input "9"
type input "2025"
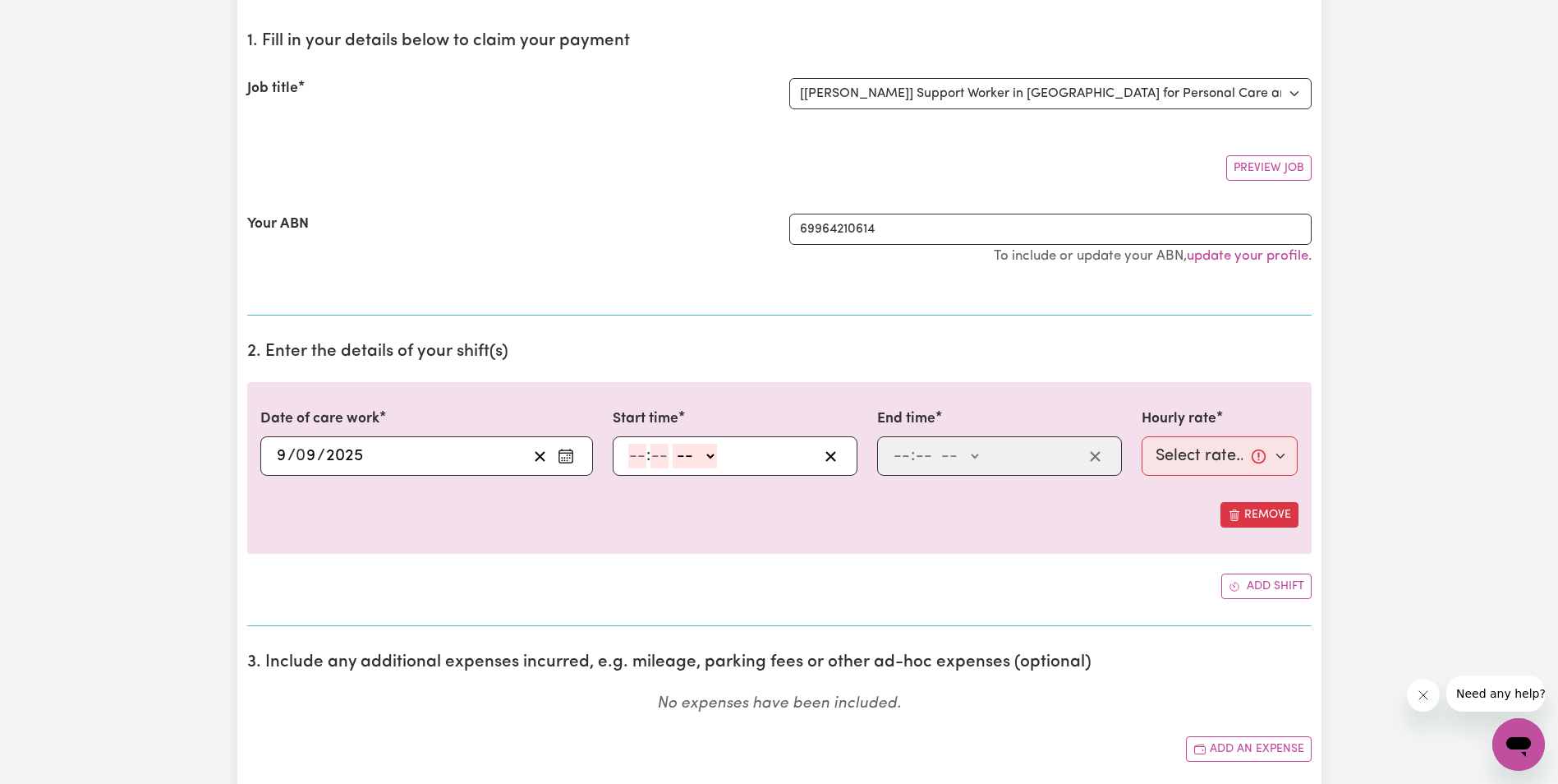
click at [634, 458] on input "number" at bounding box center [637, 455] width 18 height 25
type input "8"
type input "30"
drag, startPoint x: 705, startPoint y: 457, endPoint x: 705, endPoint y: 470, distance: 13.0
click at [705, 463] on select "-- AM PM" at bounding box center [691, 455] width 44 height 25
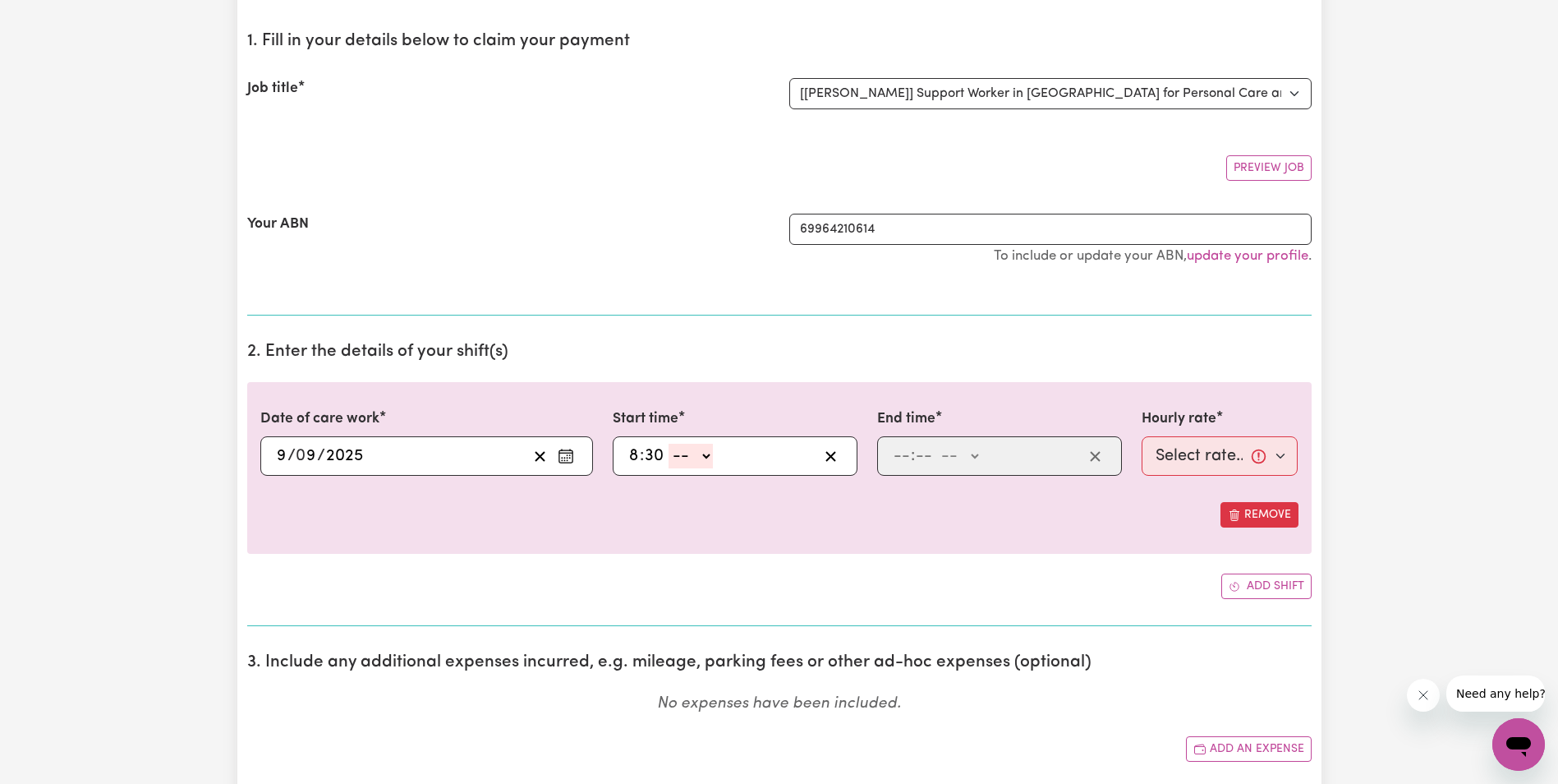
select select "am"
click at [669, 443] on select "-- AM PM" at bounding box center [691, 455] width 44 height 25
type input "08:30"
click at [899, 459] on input "number" at bounding box center [902, 455] width 18 height 25
type input "10"
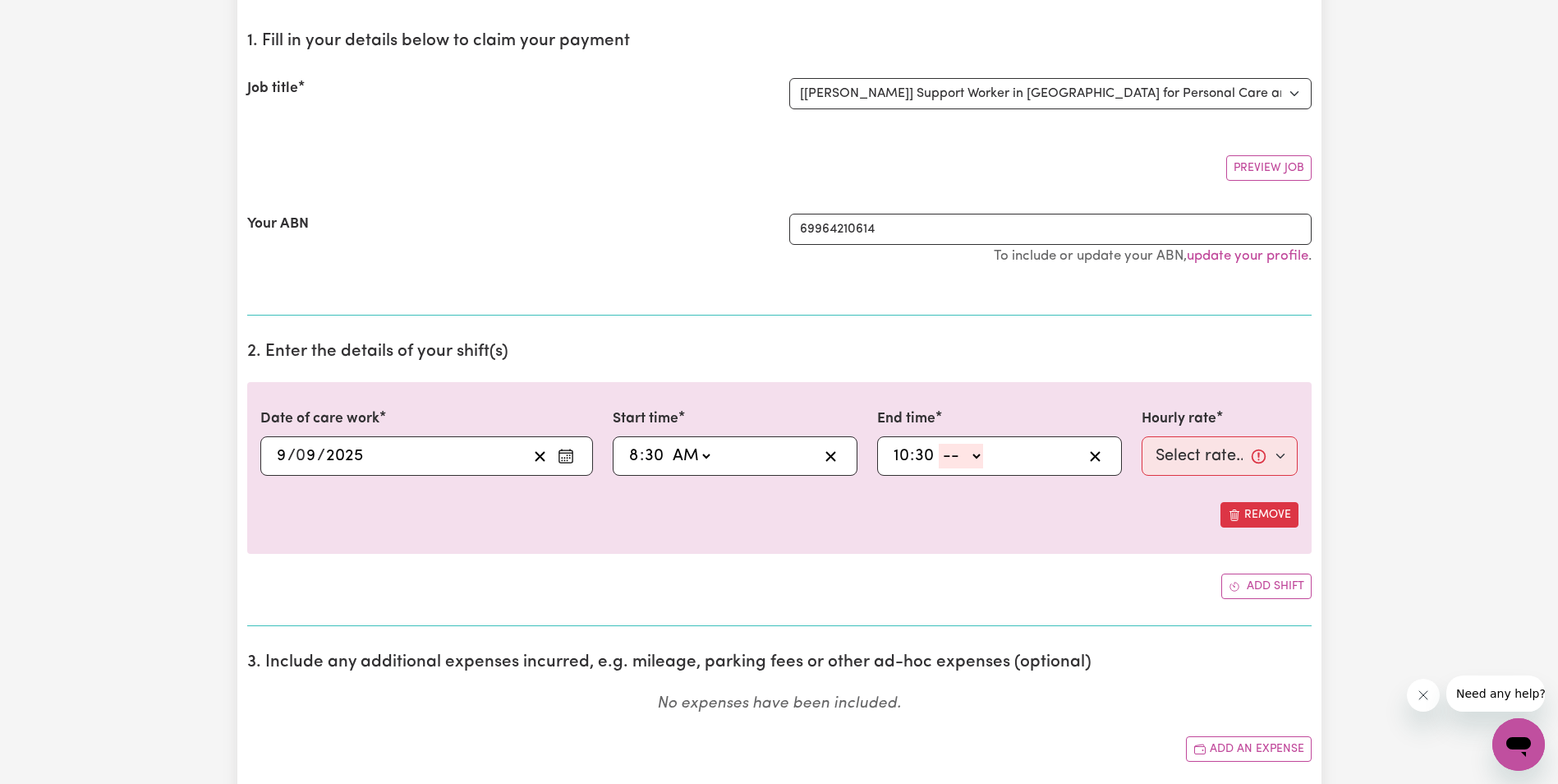
type input "30"
click at [979, 457] on select "-- AM PM" at bounding box center [961, 455] width 44 height 25
select select "am"
click at [939, 443] on select "-- AM PM" at bounding box center [961, 455] width 44 height 25
type input "10:30"
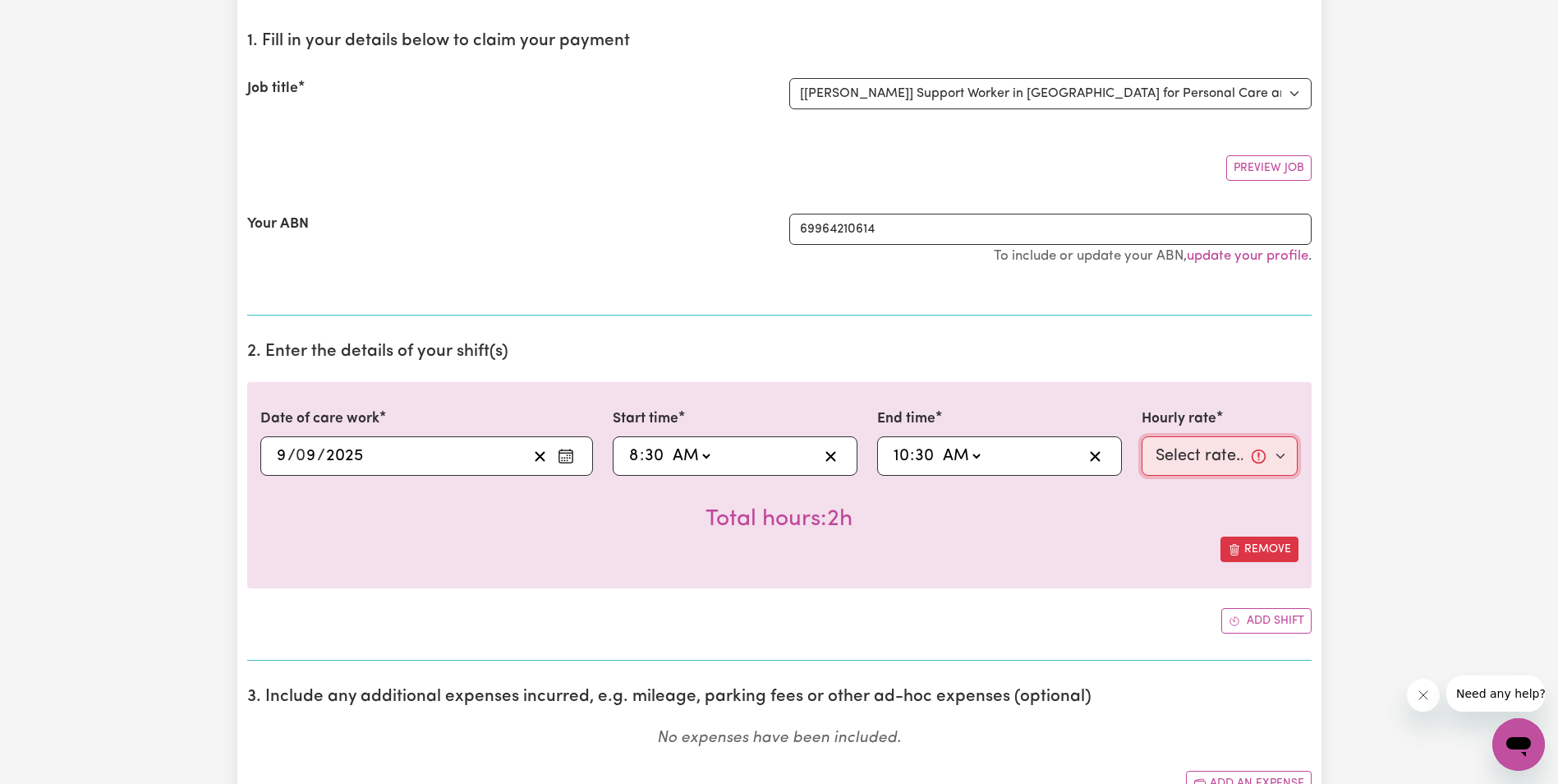
click at [1182, 463] on select "Select rate... $68.00 (Weekday) $68.00 ([DATE]) $68.00 ([DATE])" at bounding box center [1221, 456] width 157 height 40
select select "68-Weekday"
click at [1142, 436] on select "Select rate... $68.00 (Weekday) $68.00 ([DATE]) $68.00 ([DATE])" at bounding box center [1221, 456] width 157 height 40
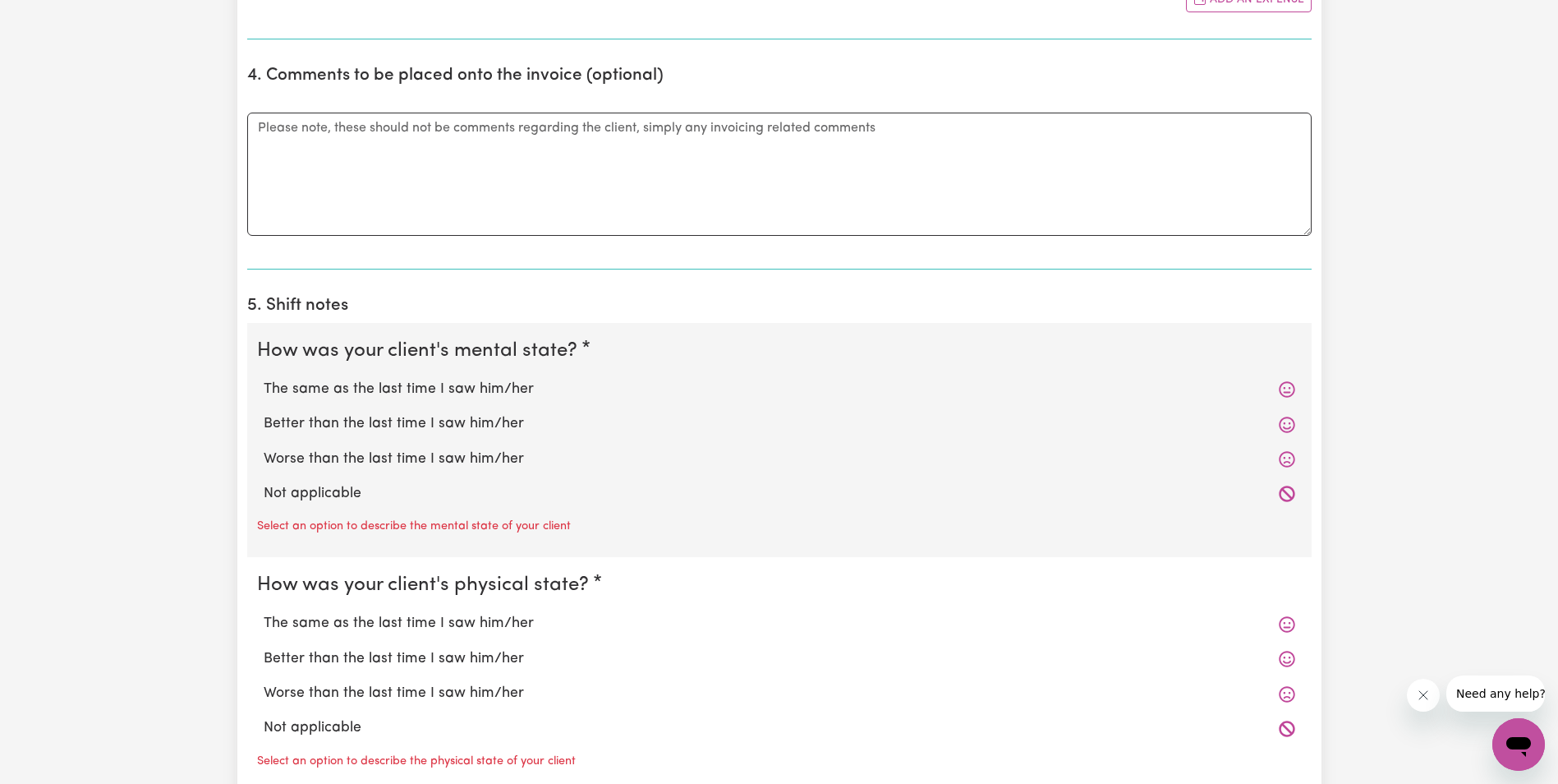
scroll to position [986, 0]
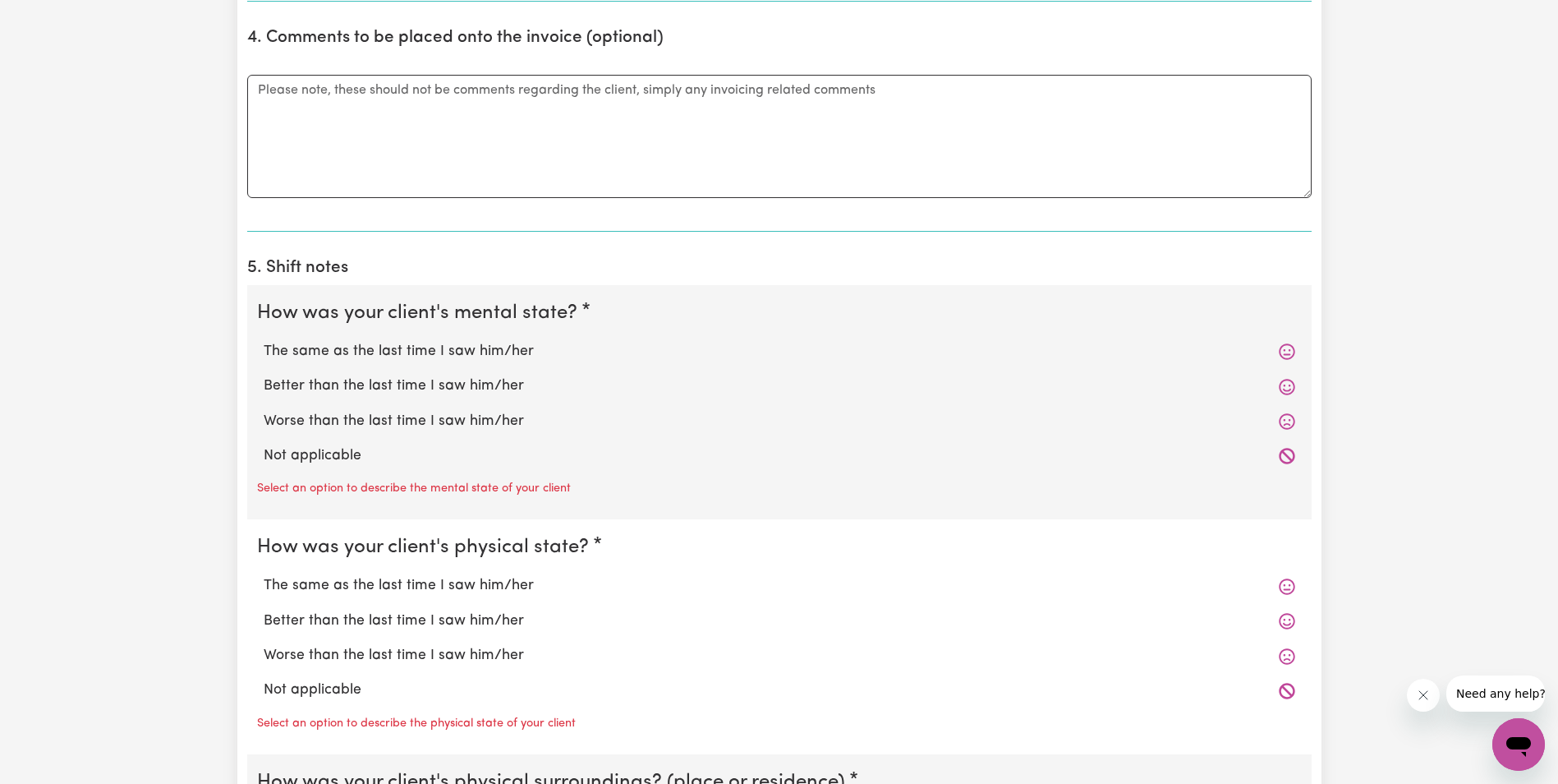
click at [407, 354] on label "The same as the last time I saw him/her" at bounding box center [780, 351] width 1032 height 21
click at [264, 341] on input "The same as the last time I saw him/her" at bounding box center [263, 340] width 1 height 1
radio input "true"
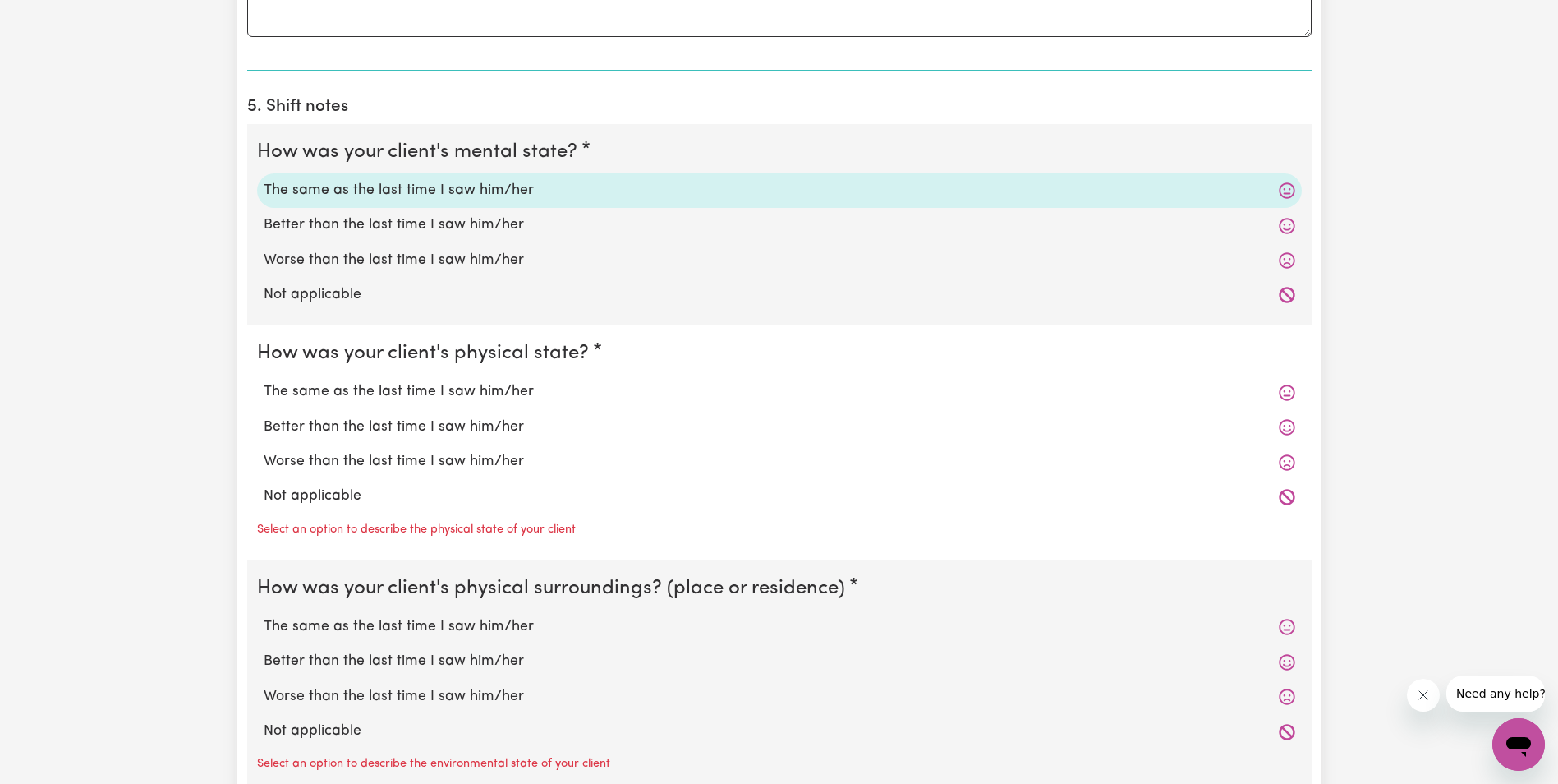
scroll to position [1150, 0]
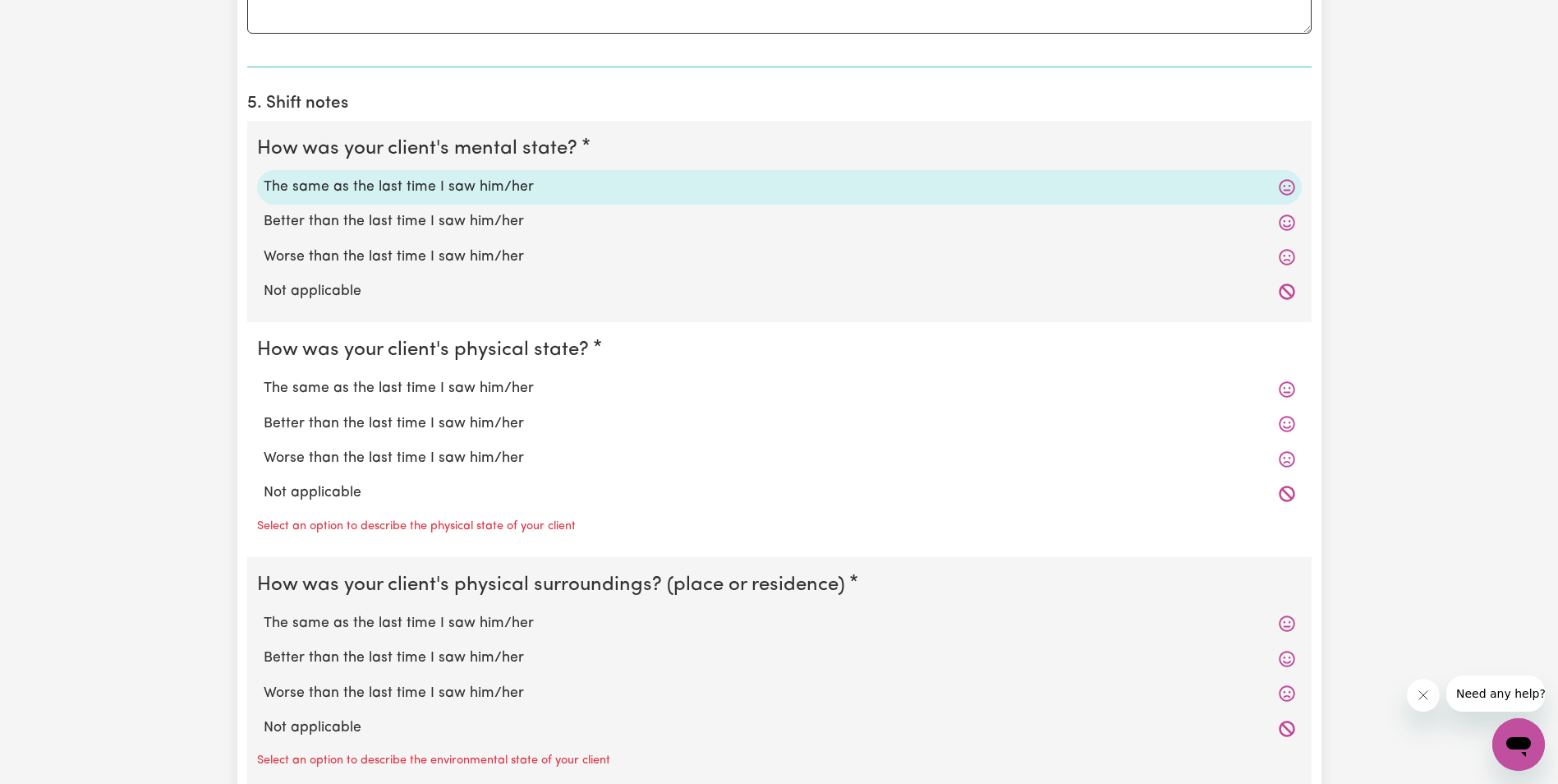
click at [429, 376] on div "The same as the last time I saw him/her" at bounding box center [779, 388] width 1045 height 35
click at [422, 383] on label "The same as the last time I saw him/her" at bounding box center [780, 388] width 1032 height 21
click at [264, 378] on input "The same as the last time I saw him/her" at bounding box center [263, 377] width 1 height 1
radio input "true"
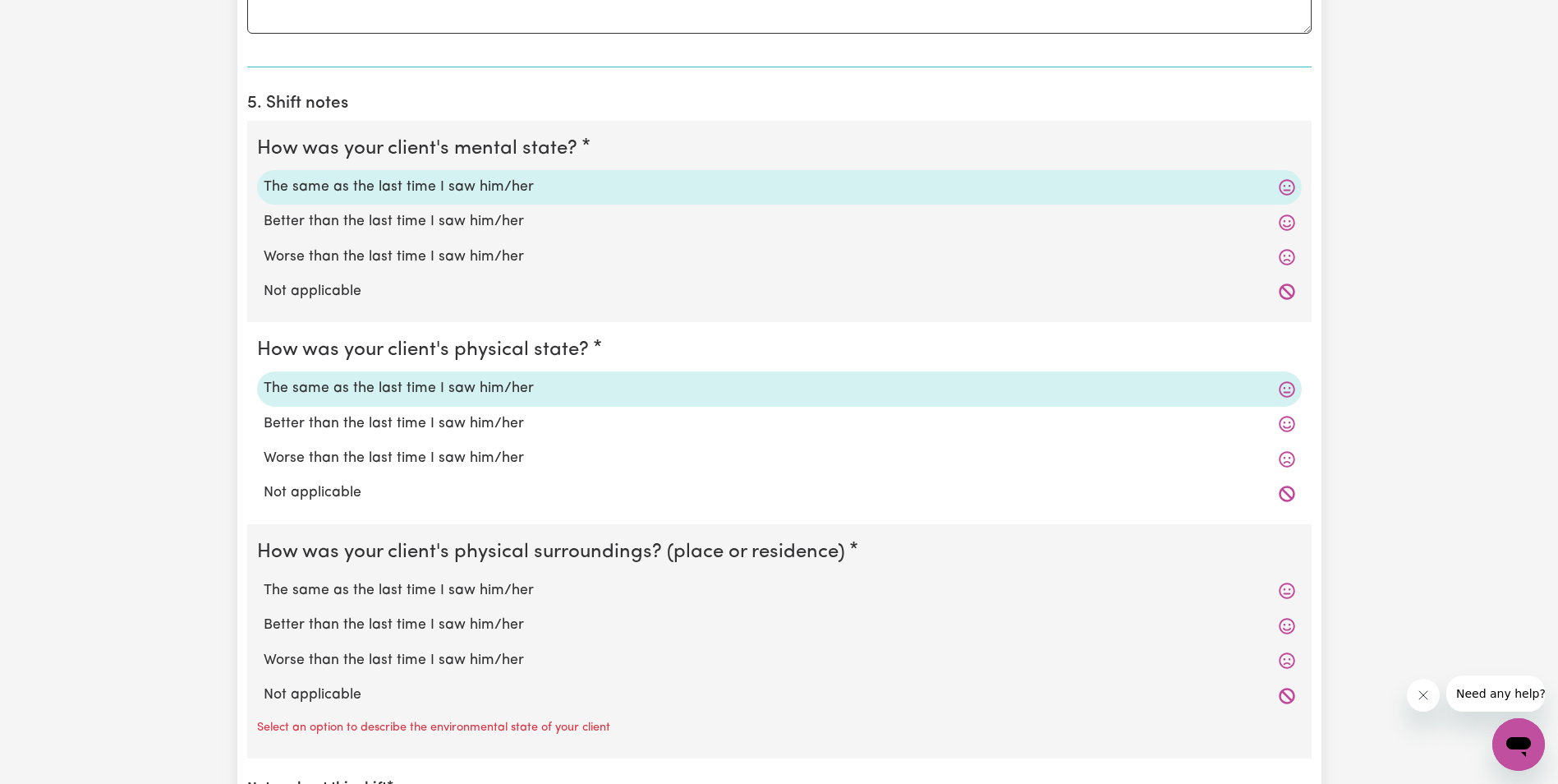
click at [445, 594] on label "The same as the last time I saw him/her" at bounding box center [780, 590] width 1032 height 21
click at [264, 580] on input "The same as the last time I saw him/her" at bounding box center [263, 579] width 1 height 1
radio input "true"
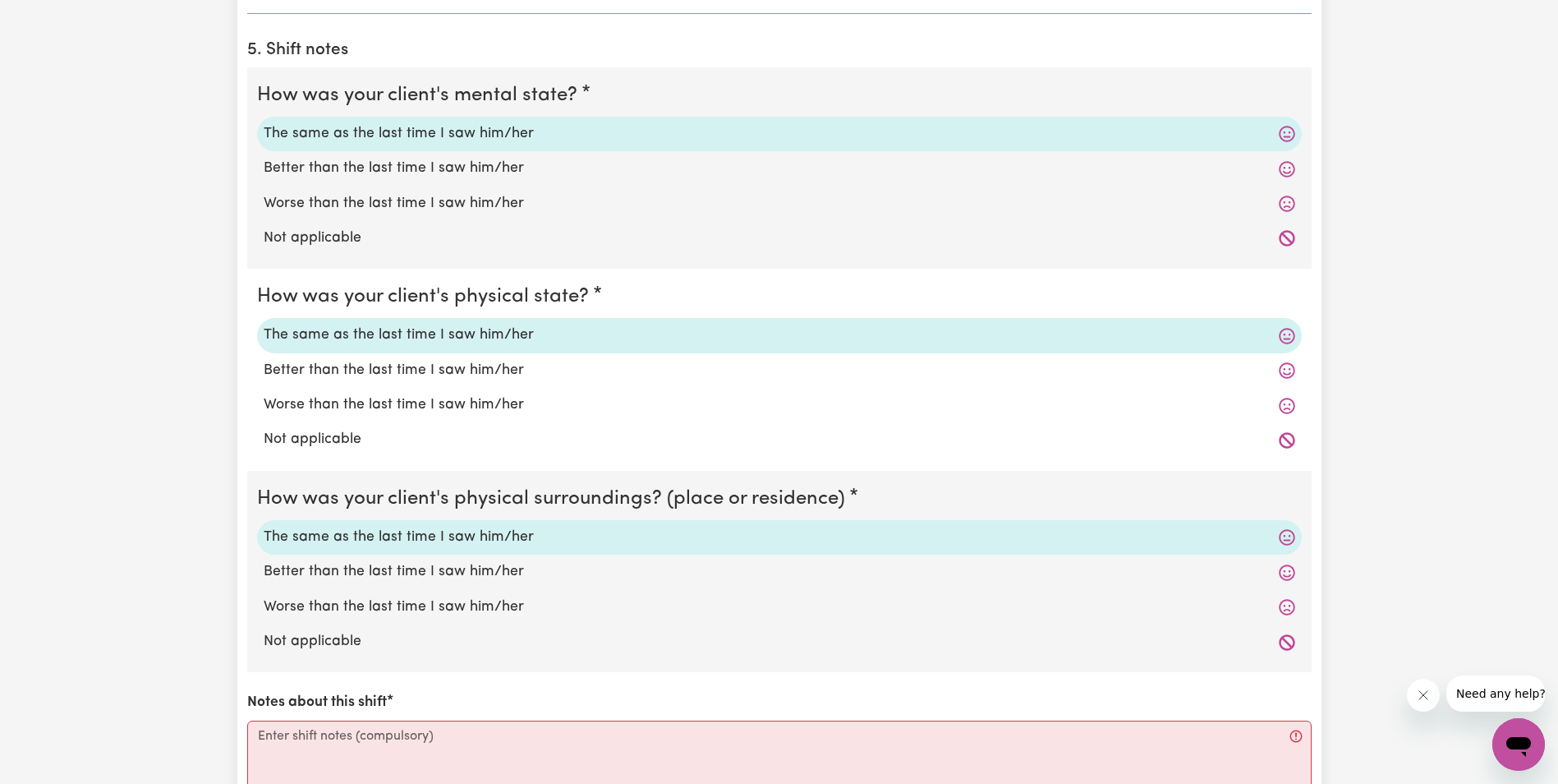
scroll to position [1232, 0]
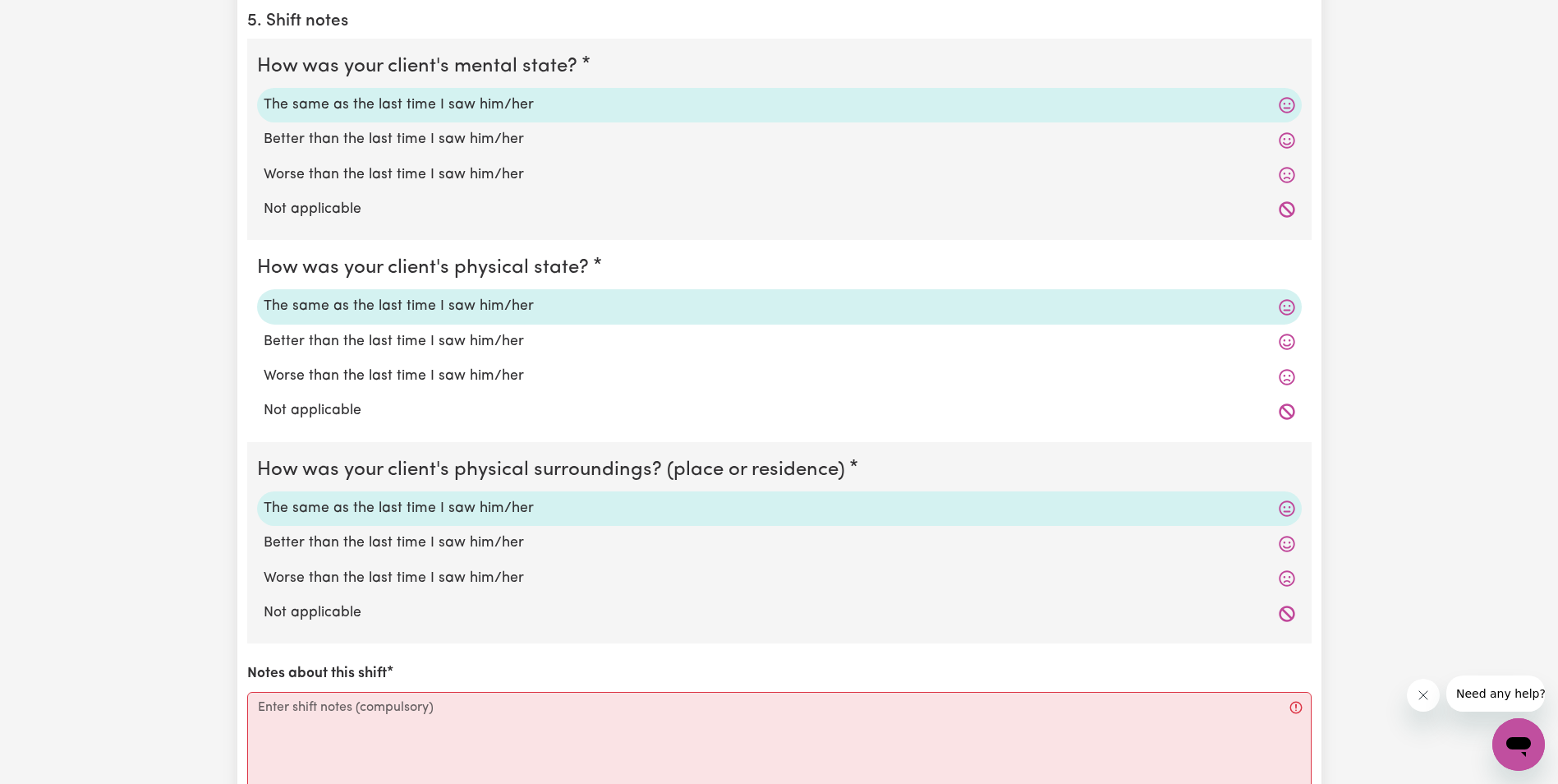
click at [381, 171] on label "Worse than the last time I saw him/her" at bounding box center [780, 174] width 1032 height 21
click at [264, 164] on input "Worse than the last time I saw him/her" at bounding box center [263, 163] width 1 height 1
radio input "true"
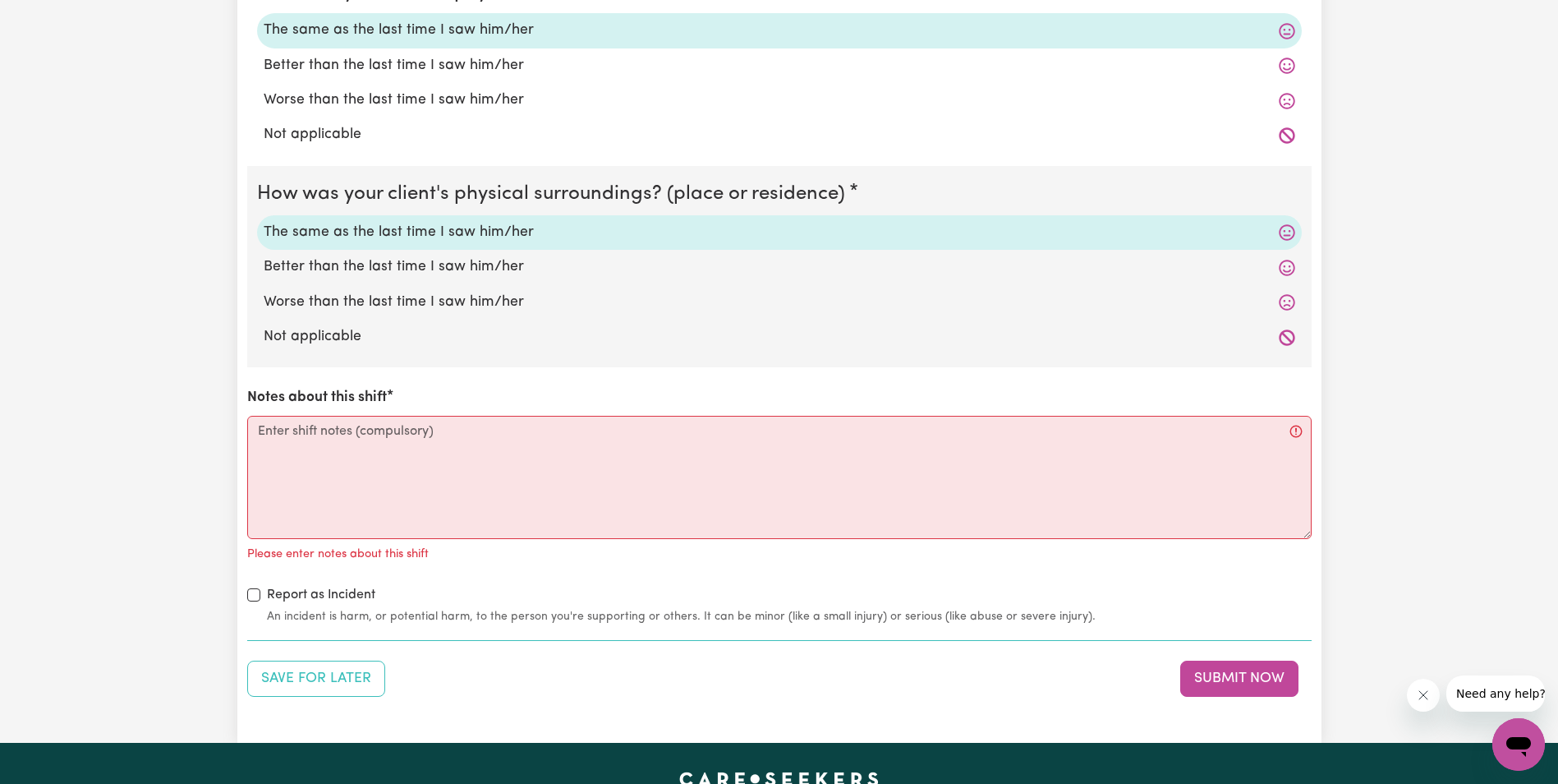
scroll to position [1560, 0]
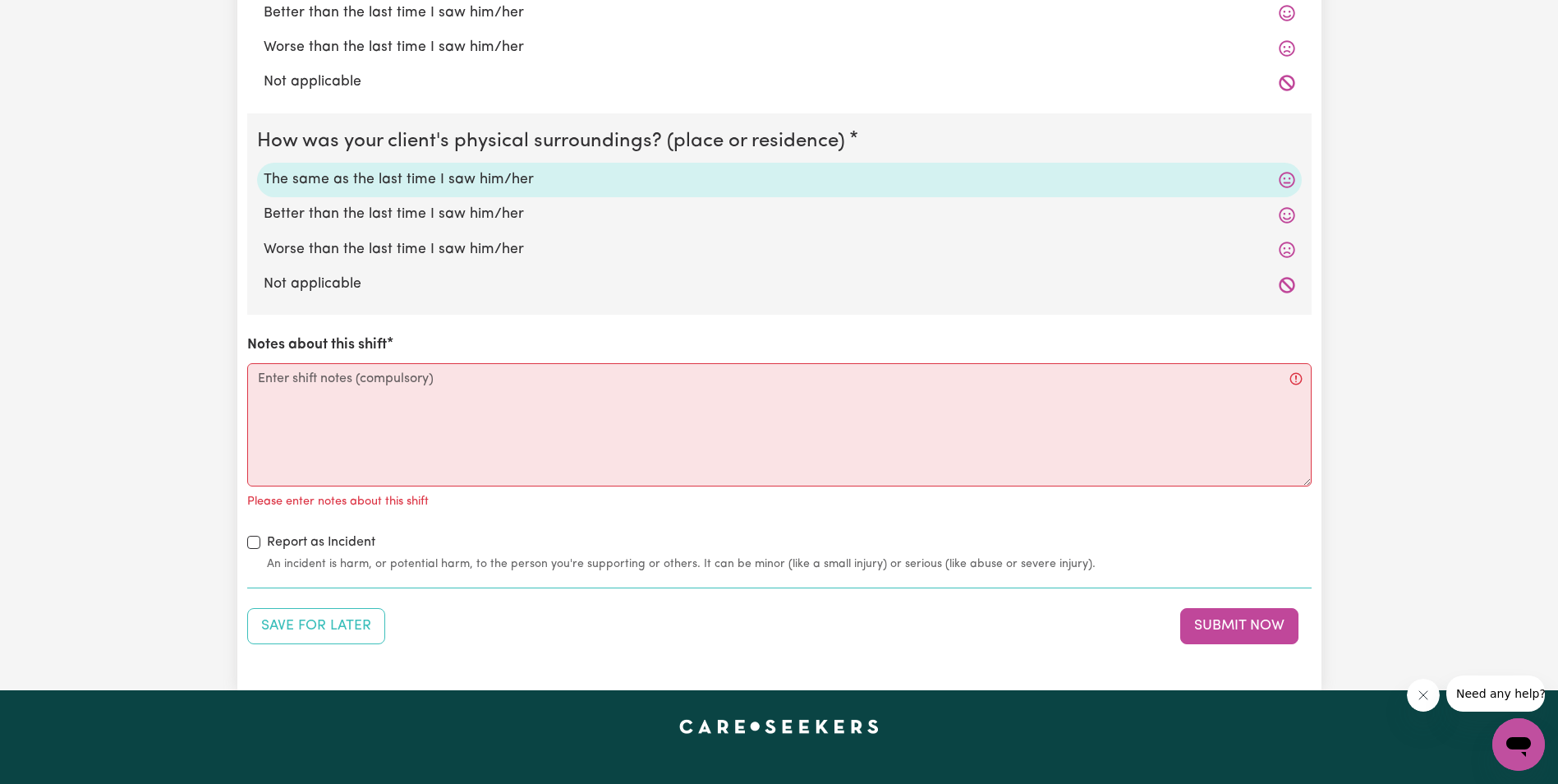
click at [312, 386] on textarea "Notes about this shift" at bounding box center [779, 425] width 1065 height 123
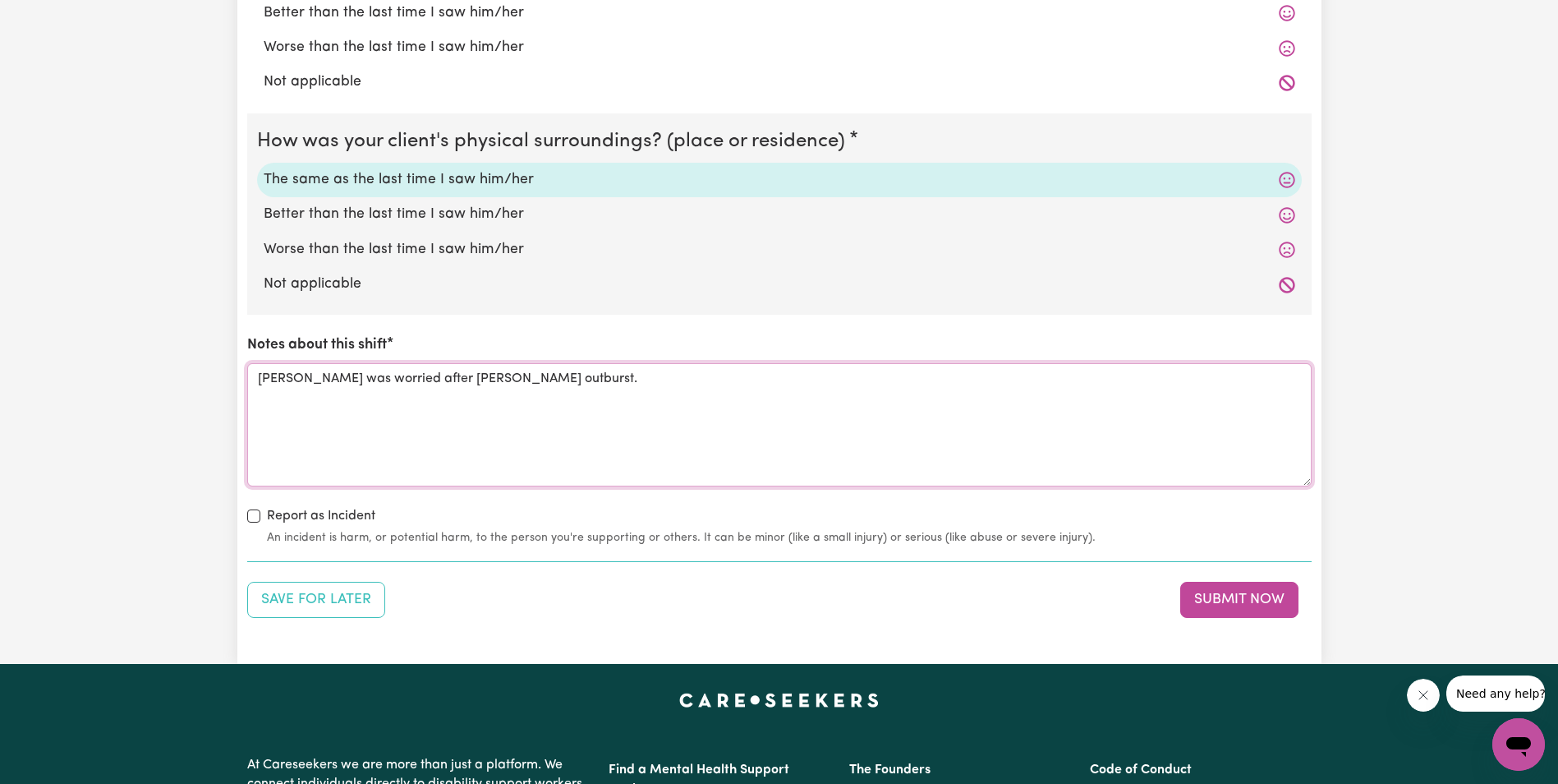
paste textarea "[PERSON_NAME] was up and standing with her walking stick in the living room. I …"
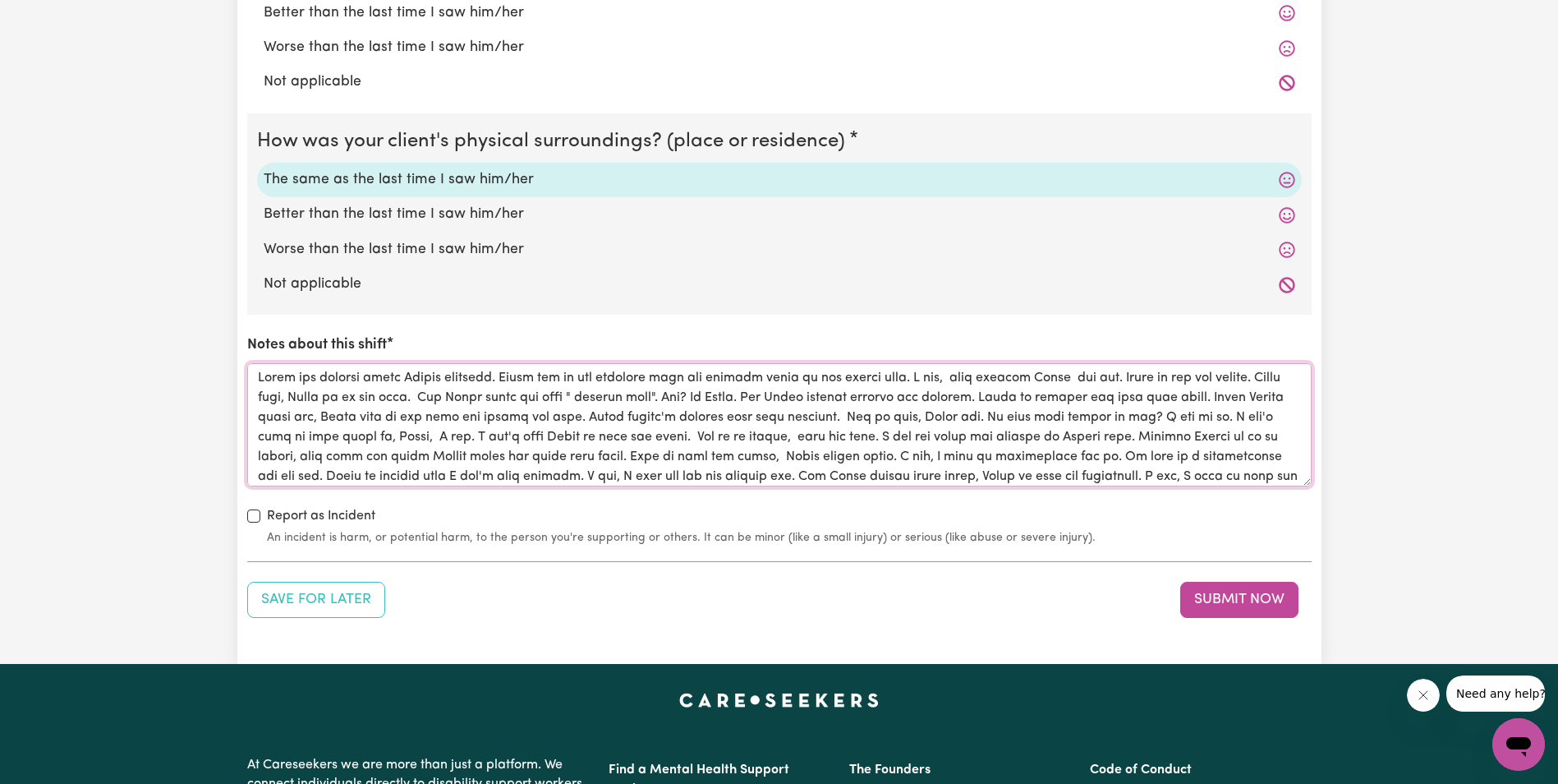
scroll to position [0, 0]
click at [1122, 381] on textarea "Notes about this shift" at bounding box center [779, 425] width 1065 height 123
click at [1137, 379] on textarea "Notes about this shift" at bounding box center [779, 425] width 1065 height 123
click at [1133, 379] on textarea "Notes about this shift" at bounding box center [779, 425] width 1065 height 123
click at [615, 400] on textarea "Notes about this shift" at bounding box center [779, 425] width 1065 height 123
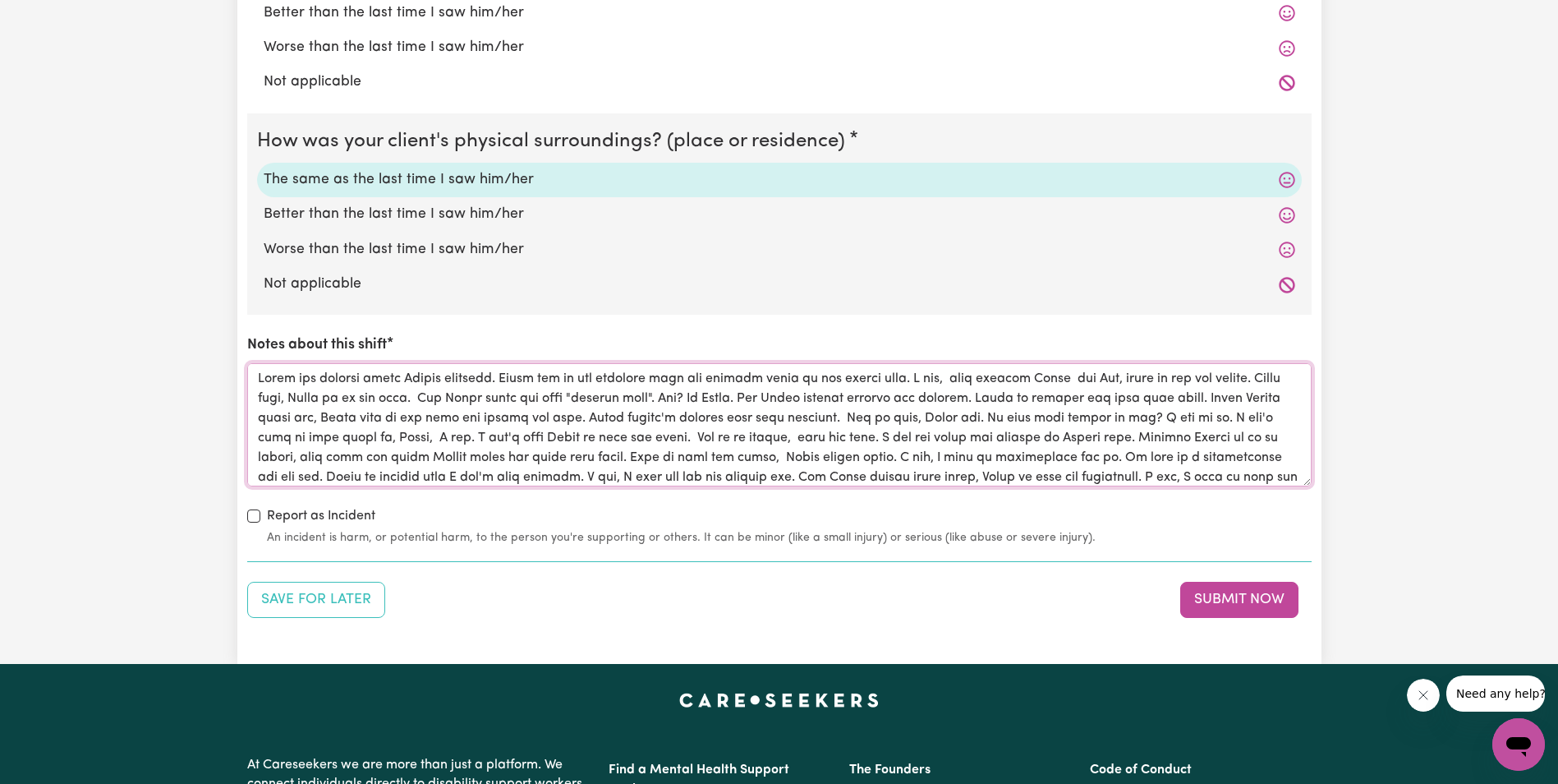
click at [760, 399] on textarea "Notes about this shift" at bounding box center [779, 425] width 1065 height 123
click at [797, 398] on textarea "Notes about this shift" at bounding box center [779, 425] width 1065 height 123
click at [1032, 376] on textarea "Notes about this shift" at bounding box center [779, 425] width 1065 height 123
drag, startPoint x: 960, startPoint y: 474, endPoint x: 250, endPoint y: 372, distance: 717.3
click at [250, 372] on textarea "Notes about this shift" at bounding box center [779, 425] width 1065 height 123
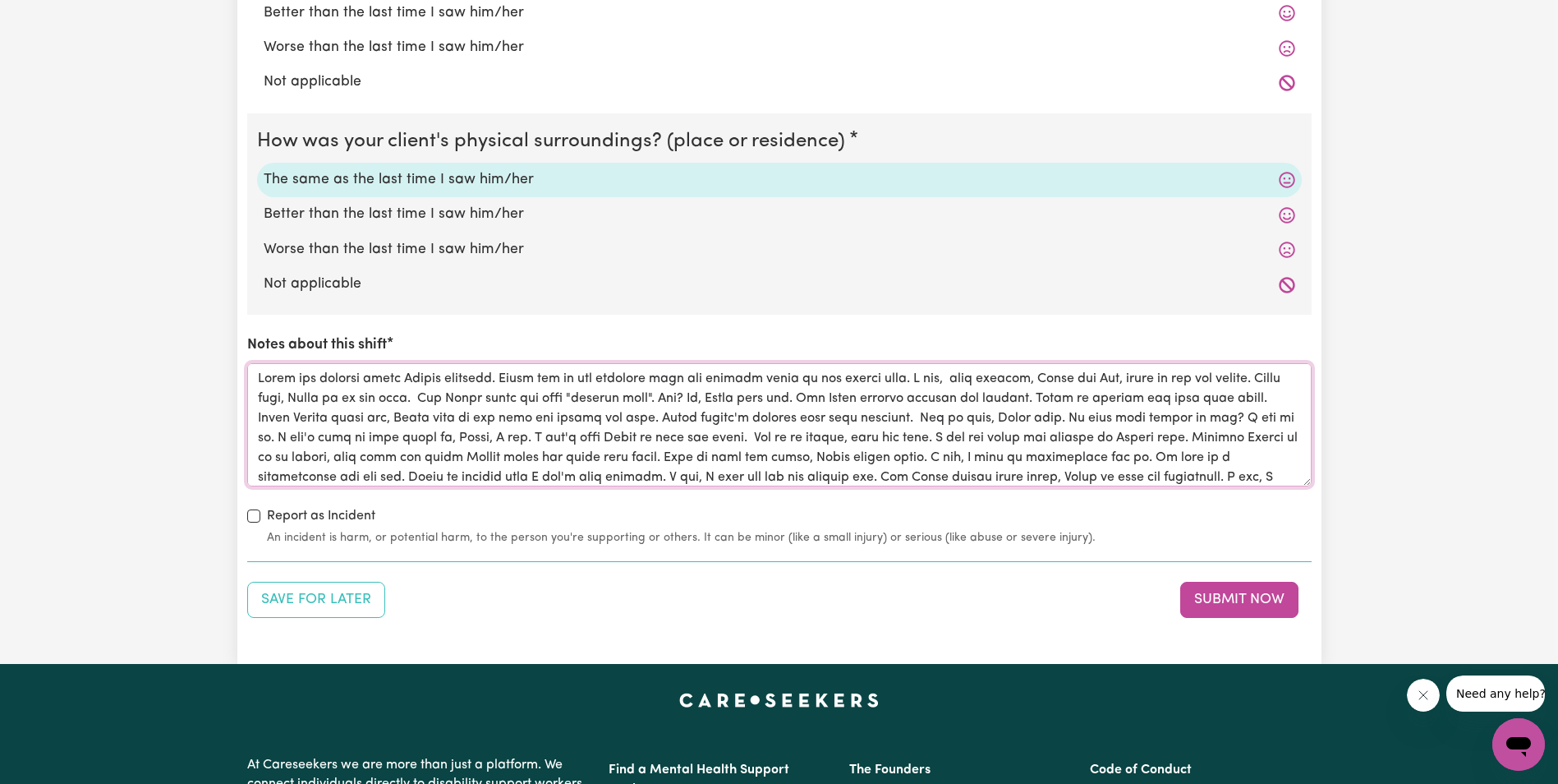
type textarea "[PERSON_NAME] was worried after [PERSON_NAME] outburst. [PERSON_NAME] was up an…"
click at [1244, 601] on button "Submit Now" at bounding box center [1240, 600] width 118 height 36
